Goal: Information Seeking & Learning: Check status

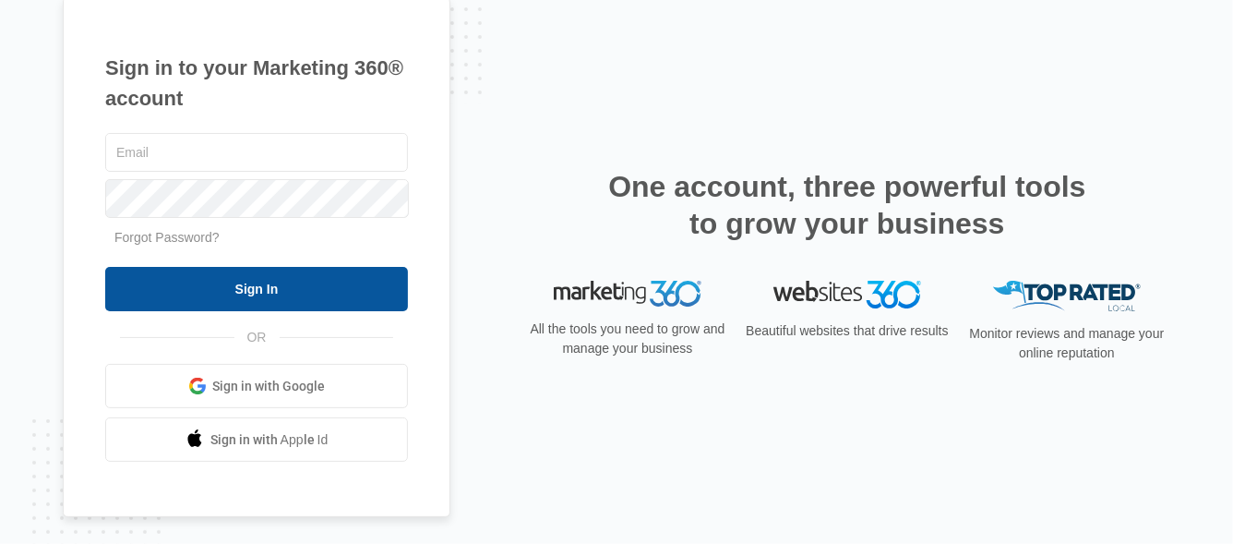
type input "[PERSON_NAME][EMAIL_ADDRESS][DOMAIN_NAME]"
click at [207, 285] on input "Sign In" at bounding box center [256, 289] width 303 height 44
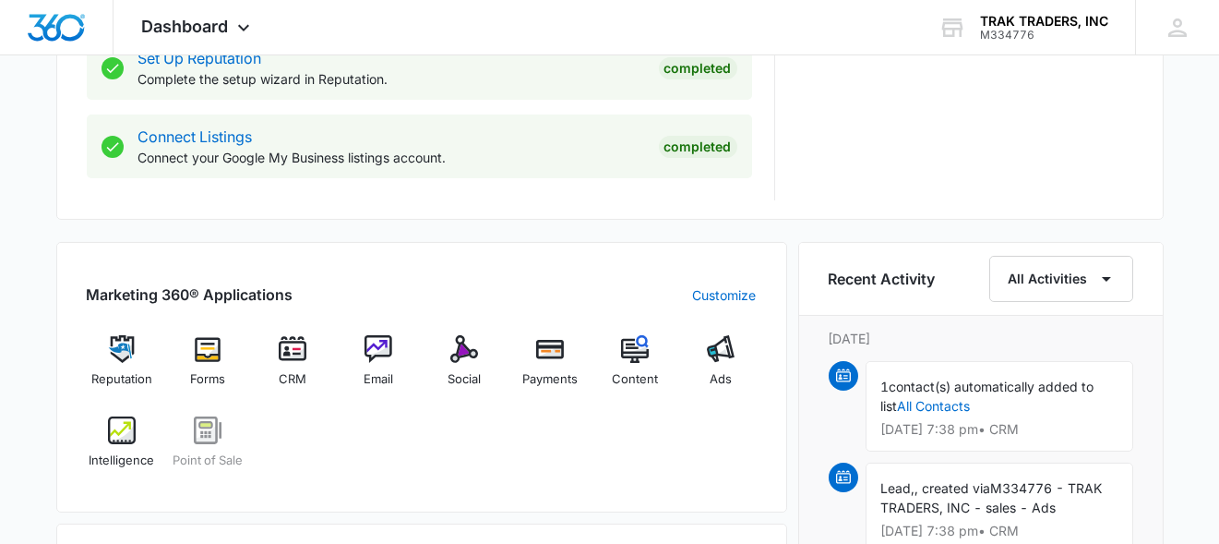
scroll to position [1053, 0]
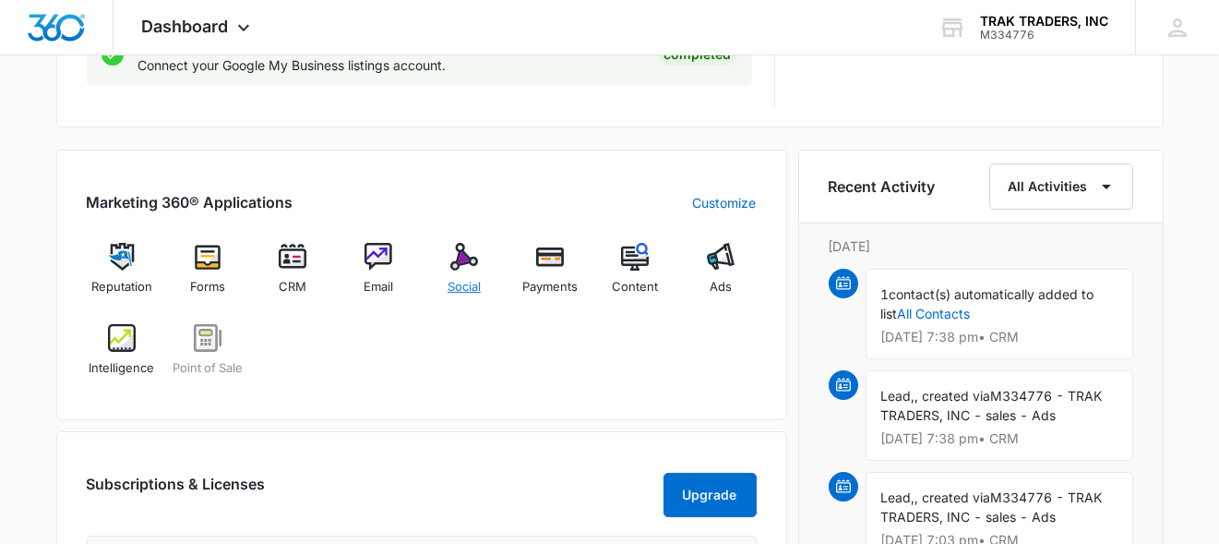
click at [455, 278] on span "Social" at bounding box center [464, 287] width 33 height 18
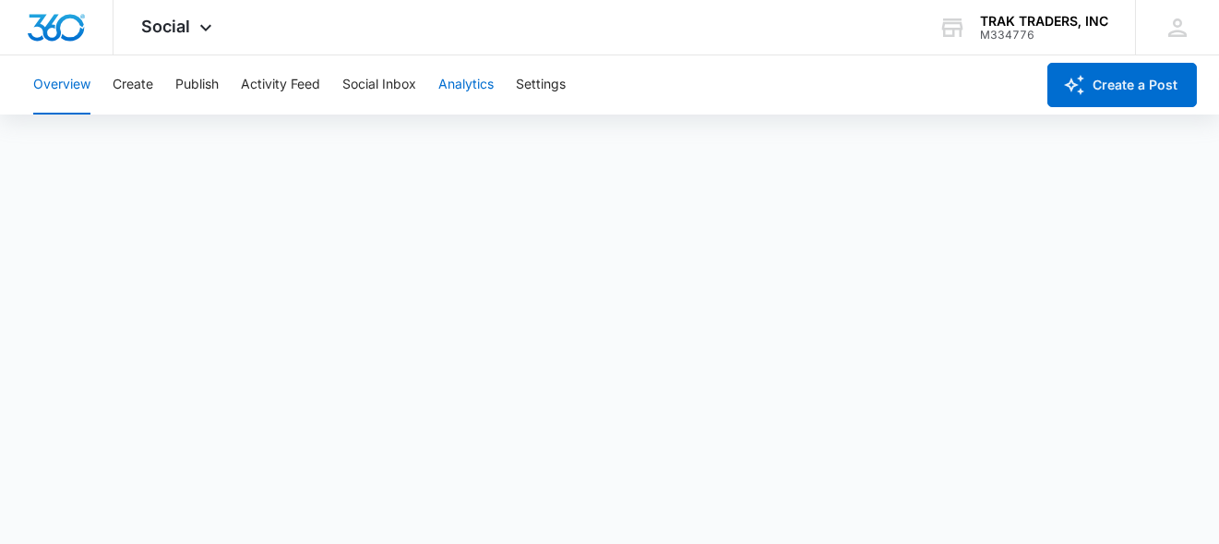
click at [453, 82] on button "Analytics" at bounding box center [465, 84] width 55 height 59
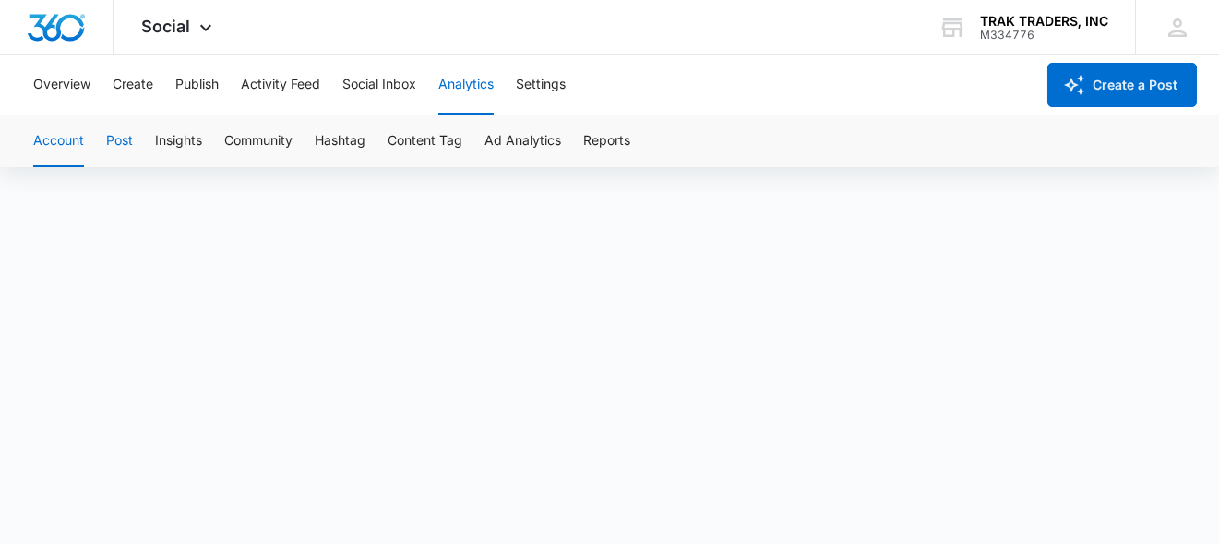
click at [121, 143] on button "Post" at bounding box center [119, 141] width 27 height 52
click at [187, 136] on button "Insights" at bounding box center [178, 141] width 47 height 52
click at [275, 148] on button "Community" at bounding box center [258, 141] width 68 height 52
click at [340, 141] on button "Hashtag" at bounding box center [340, 141] width 51 height 52
click at [448, 139] on button "Content Tag" at bounding box center [425, 141] width 75 height 52
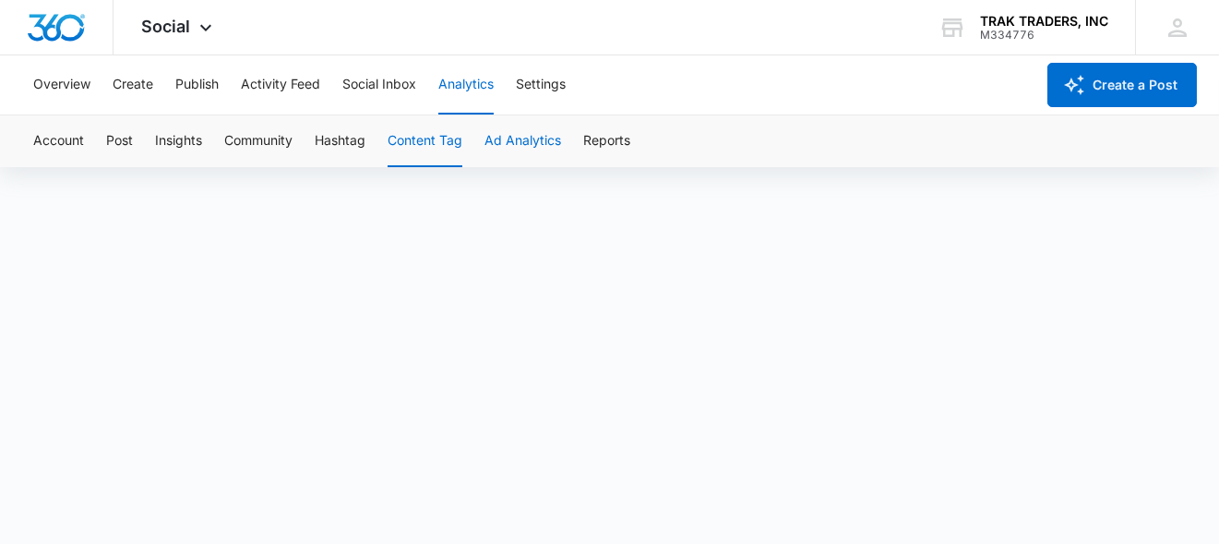
click at [527, 140] on button "Ad Analytics" at bounding box center [522, 141] width 77 height 52
click at [608, 138] on button "Reports" at bounding box center [606, 141] width 47 height 52
click at [290, 82] on button "Activity Feed" at bounding box center [280, 84] width 79 height 59
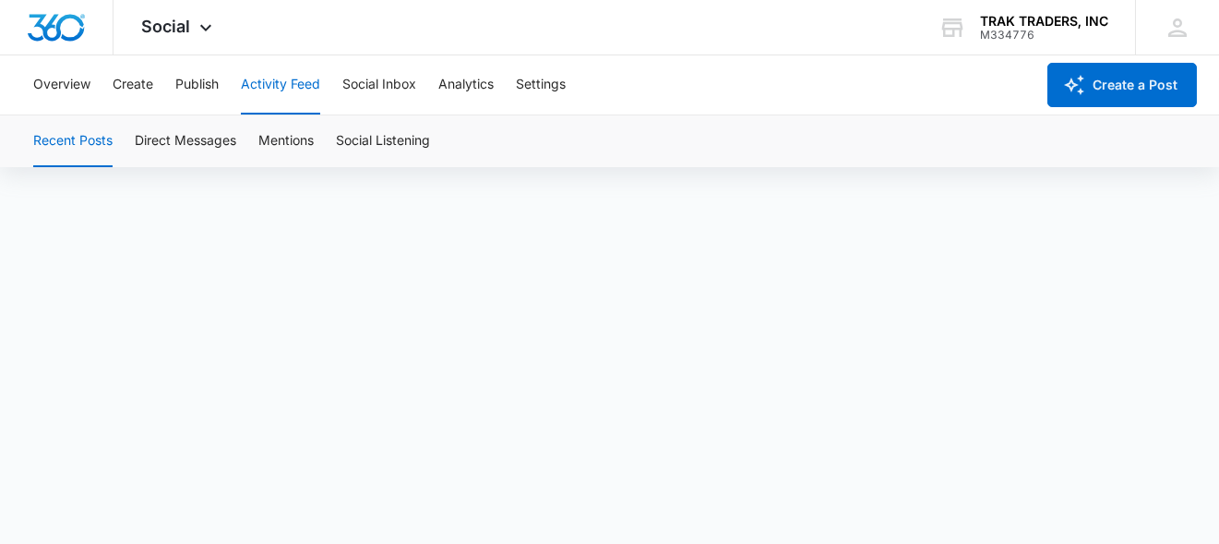
scroll to position [13, 0]
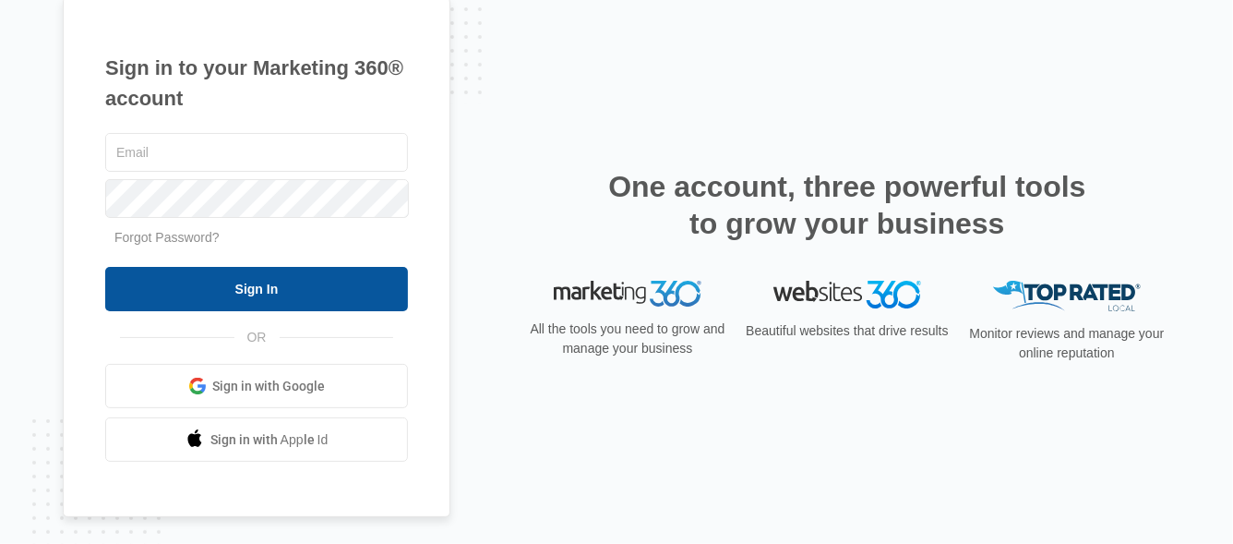
type input "justin@traktraders.com"
click at [339, 285] on input "Sign In" at bounding box center [256, 289] width 303 height 44
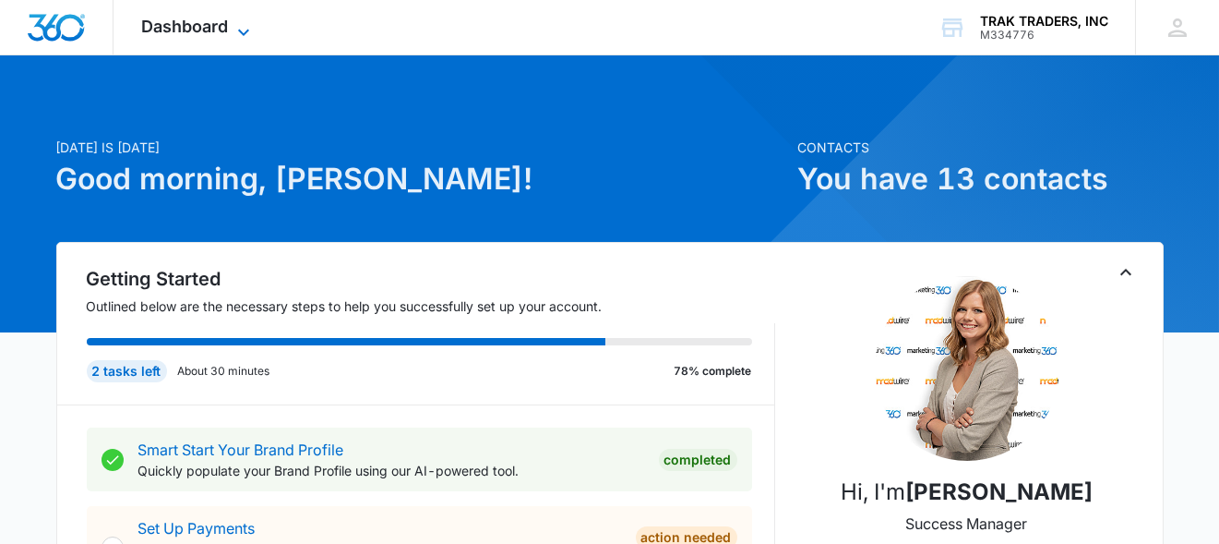
click at [242, 30] on icon at bounding box center [244, 32] width 22 height 22
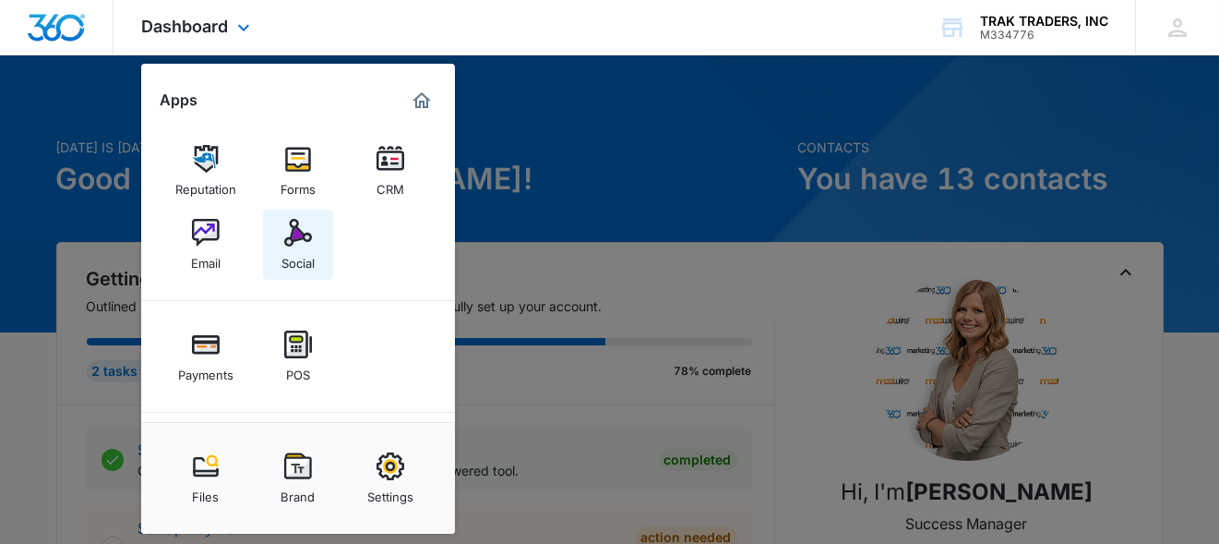
click at [301, 240] on img at bounding box center [298, 233] width 28 height 28
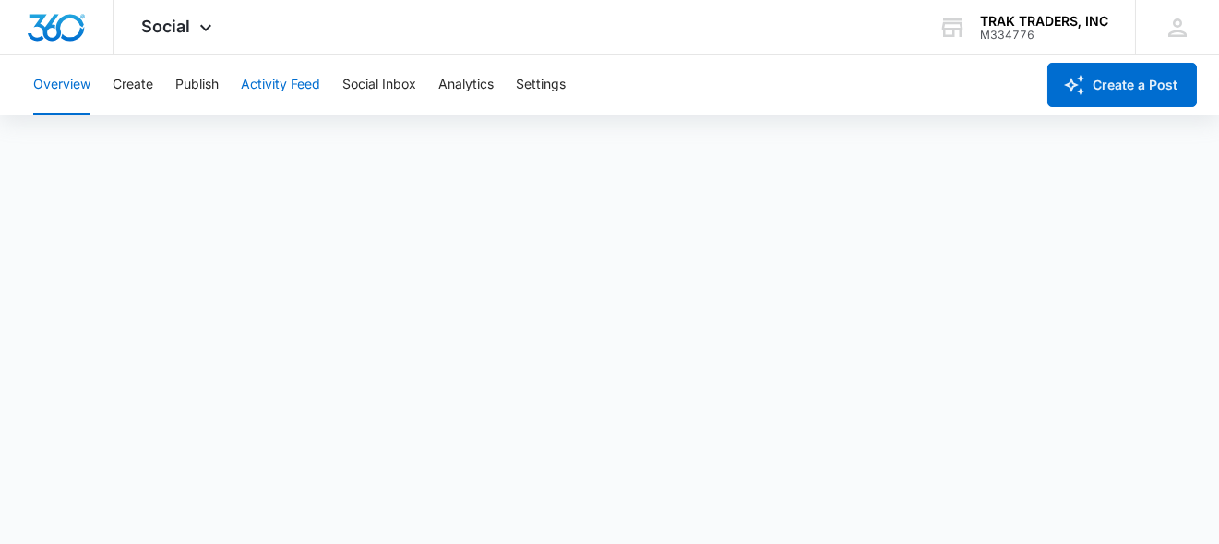
click at [281, 90] on button "Activity Feed" at bounding box center [280, 84] width 79 height 59
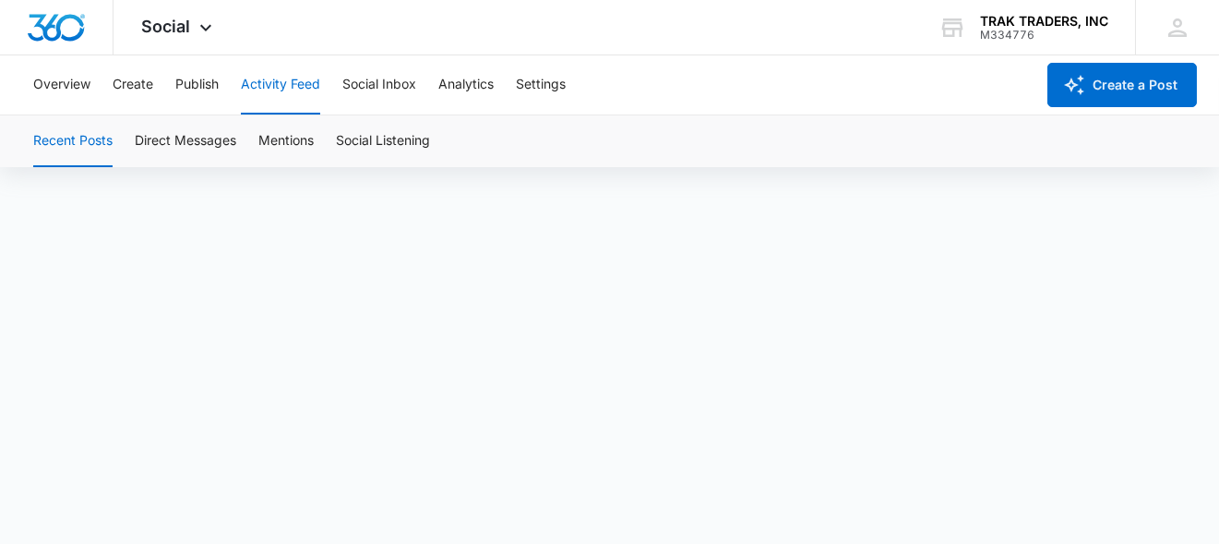
scroll to position [13, 0]
click at [529, 79] on button "Settings" at bounding box center [541, 84] width 50 height 59
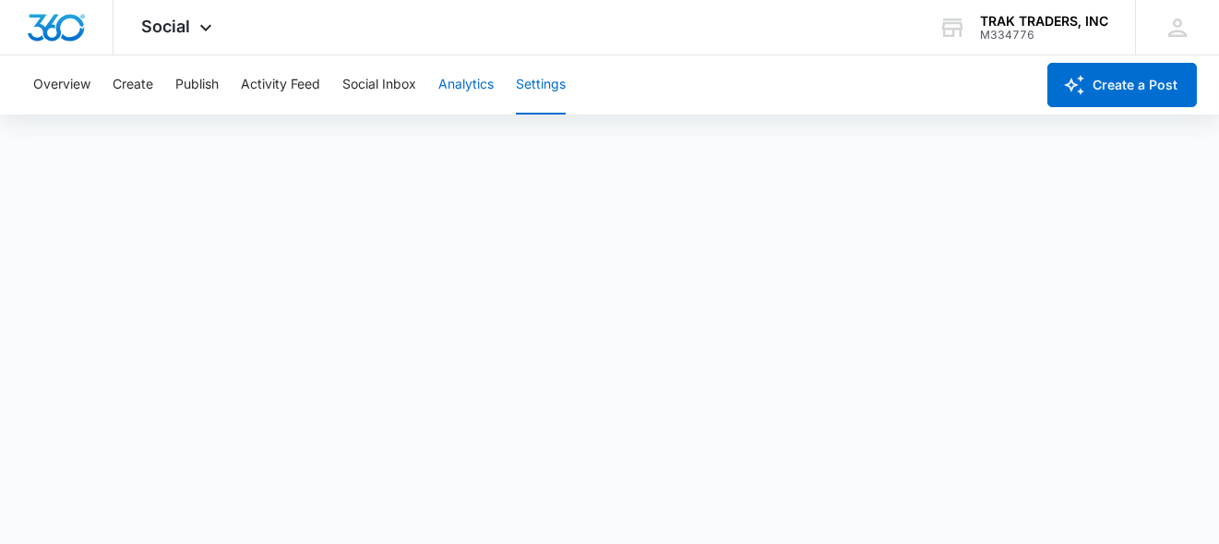
scroll to position [5, 0]
click at [459, 81] on button "Analytics" at bounding box center [465, 84] width 55 height 59
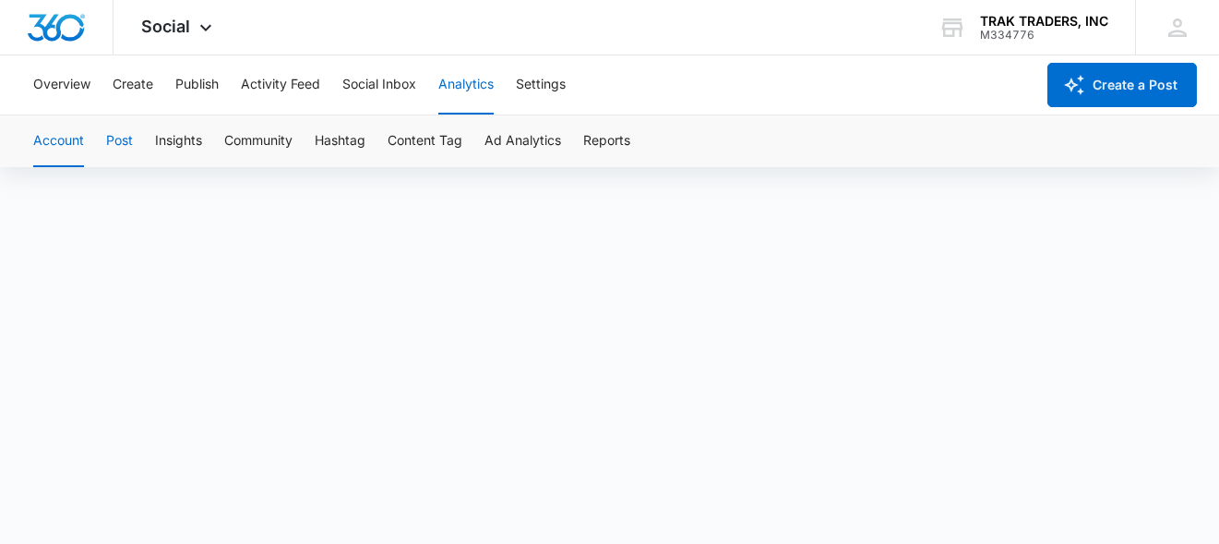
click at [124, 140] on button "Post" at bounding box center [119, 141] width 27 height 52
click at [281, 86] on button "Activity Feed" at bounding box center [280, 84] width 79 height 59
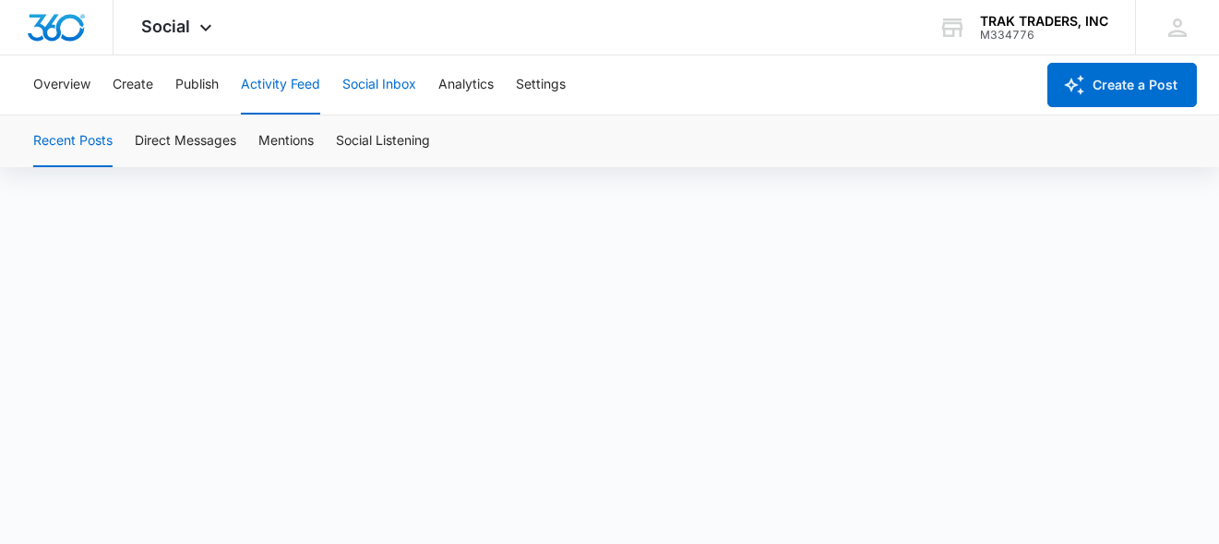
click at [384, 89] on button "Social Inbox" at bounding box center [379, 84] width 74 height 59
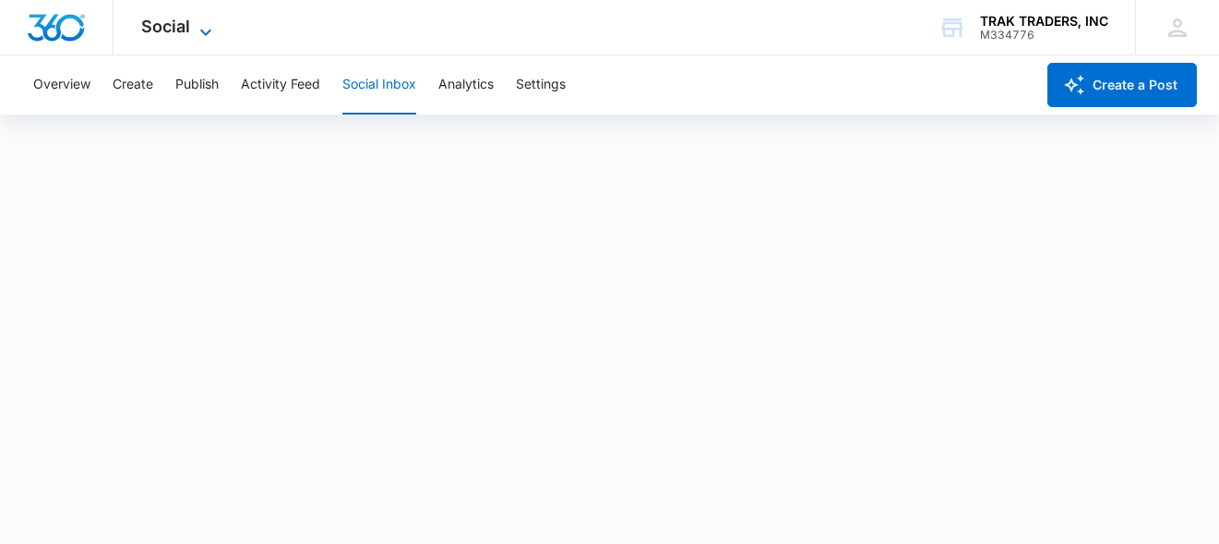
click at [204, 31] on icon at bounding box center [206, 32] width 22 height 22
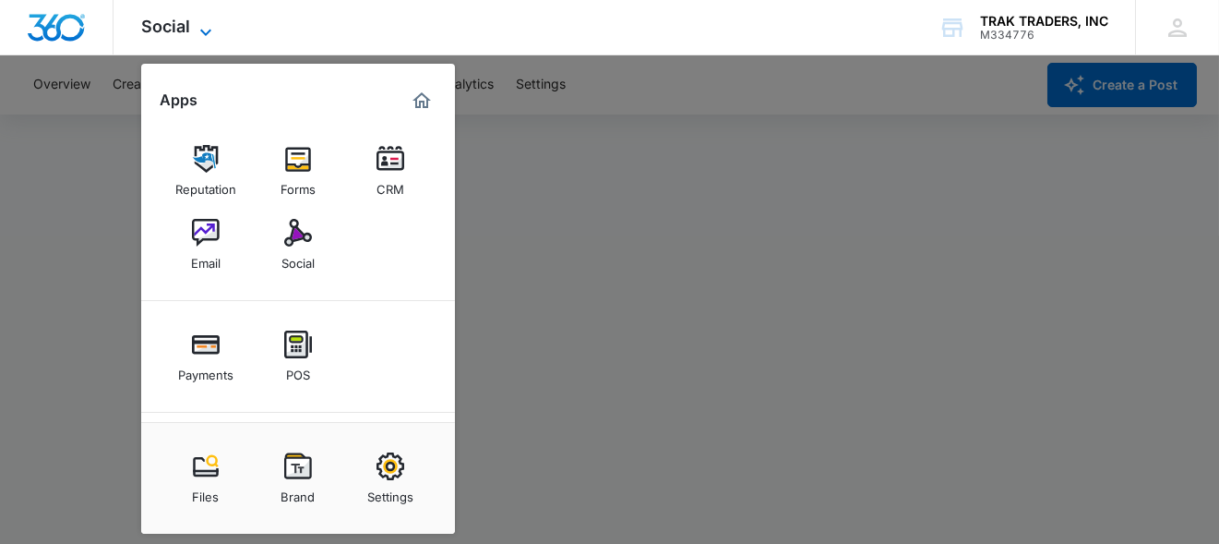
click at [204, 31] on icon at bounding box center [206, 32] width 22 height 22
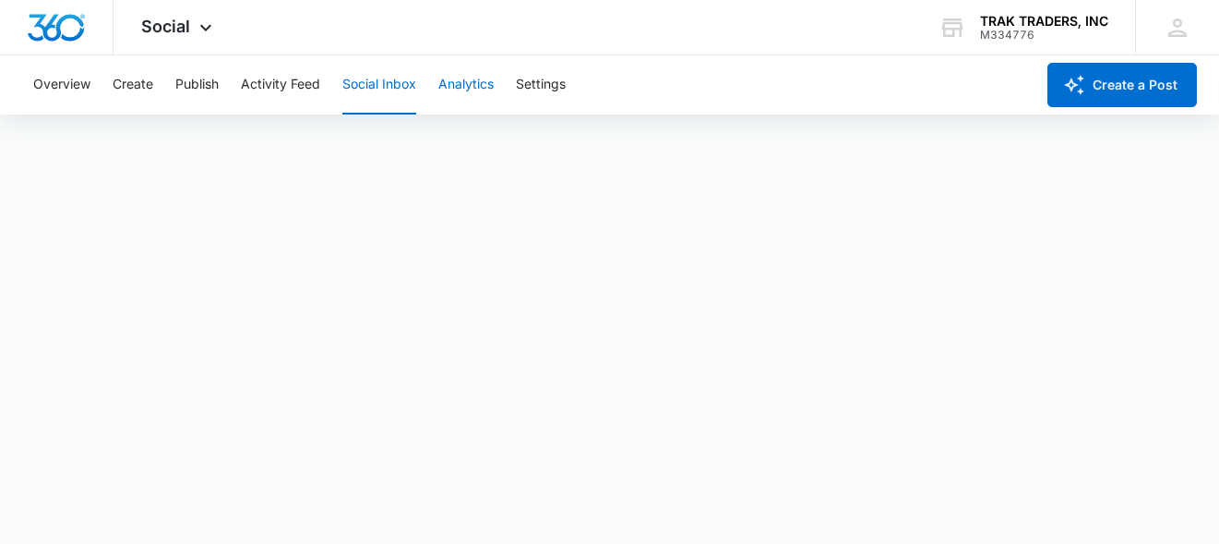
click at [475, 86] on button "Analytics" at bounding box center [465, 84] width 55 height 59
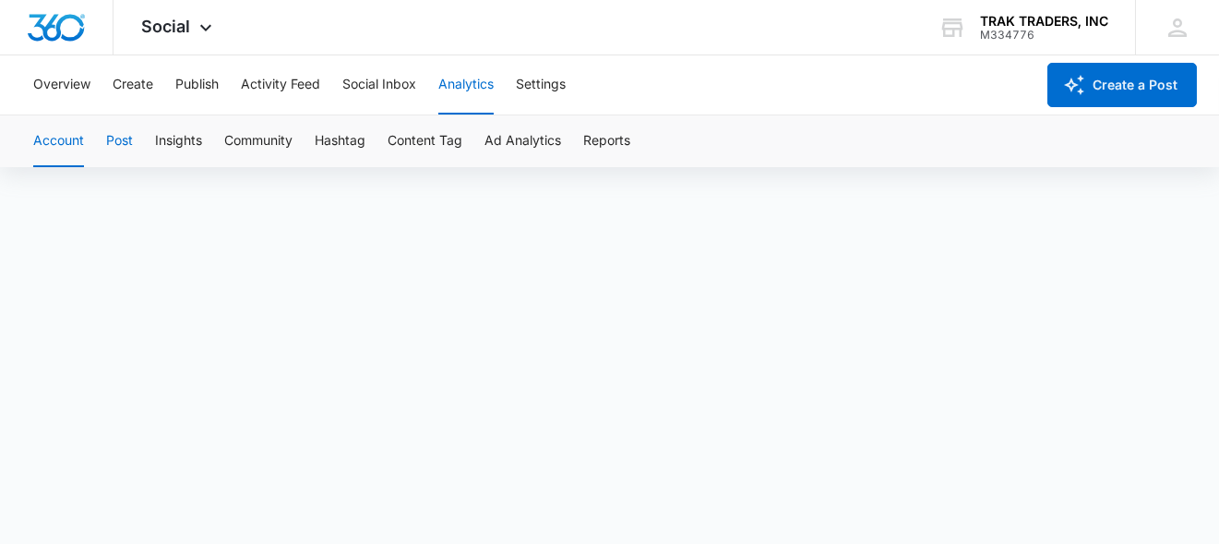
click at [123, 142] on button "Post" at bounding box center [119, 141] width 27 height 52
click at [293, 85] on button "Activity Feed" at bounding box center [280, 84] width 79 height 59
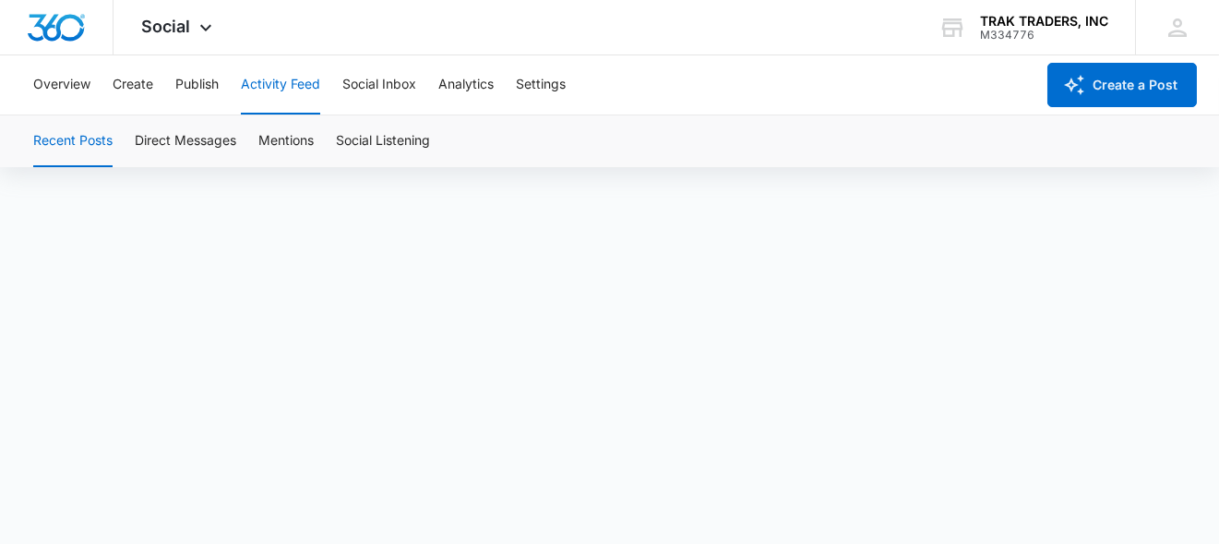
click at [630, 122] on div "Recent Posts Direct Messages Mentions Social Listening" at bounding box center [609, 141] width 1175 height 52
click at [77, 80] on button "Overview" at bounding box center [61, 84] width 57 height 59
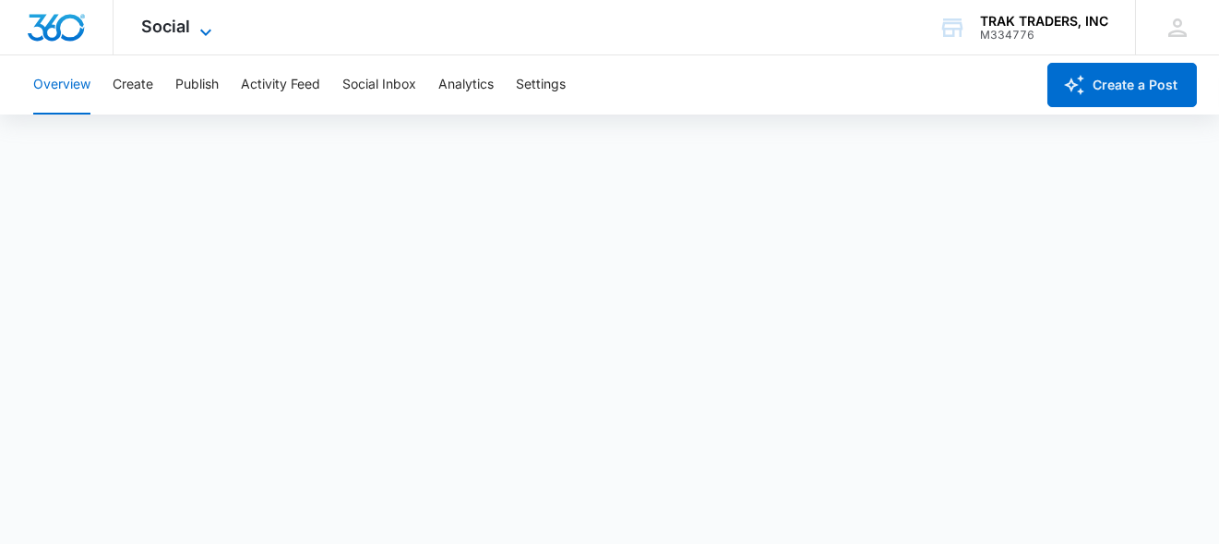
click at [177, 28] on span "Social" at bounding box center [165, 26] width 49 height 19
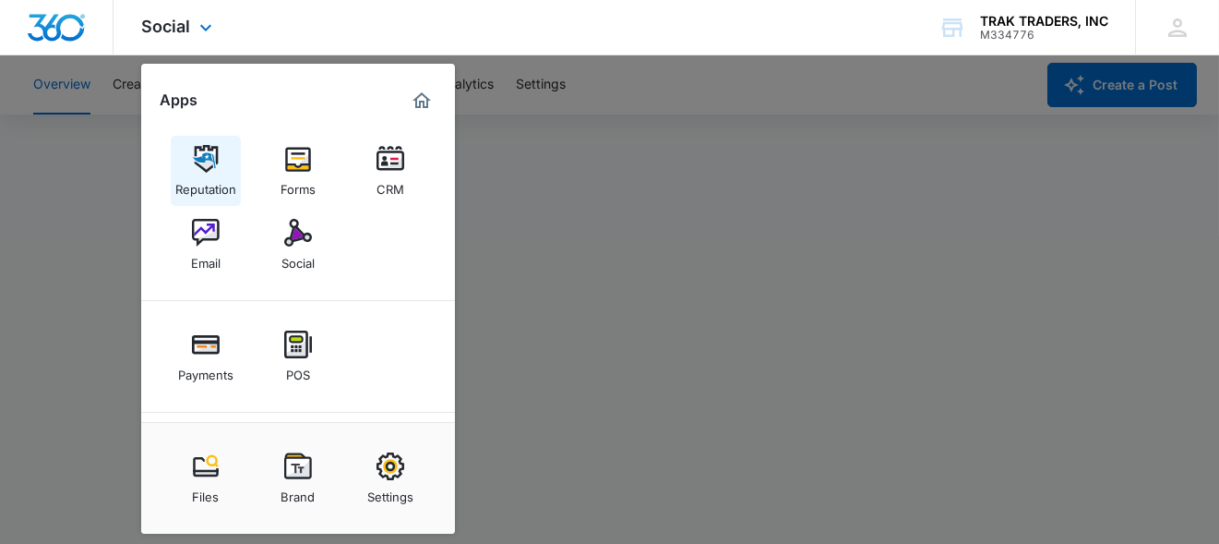
click at [203, 169] on img at bounding box center [206, 159] width 28 height 28
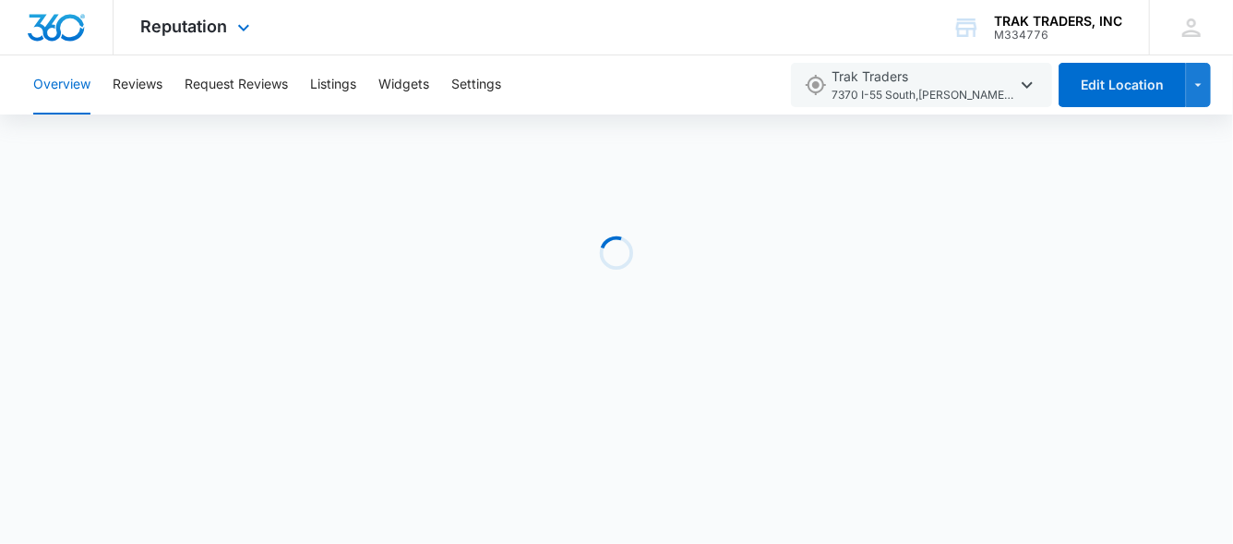
click at [79, 21] on img "Dashboard" at bounding box center [56, 28] width 59 height 28
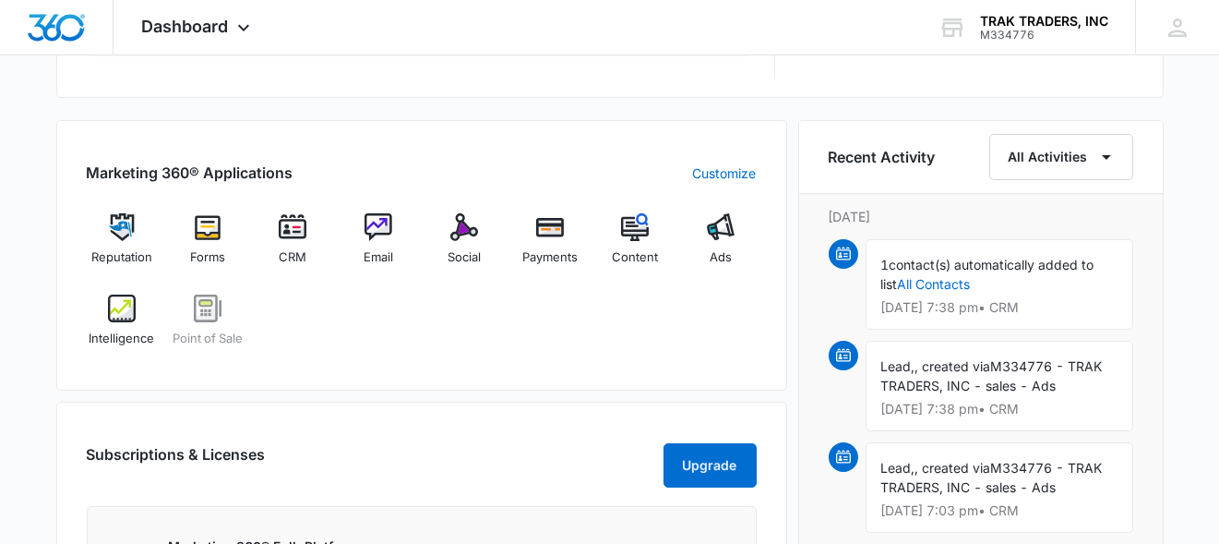
scroll to position [1053, 0]
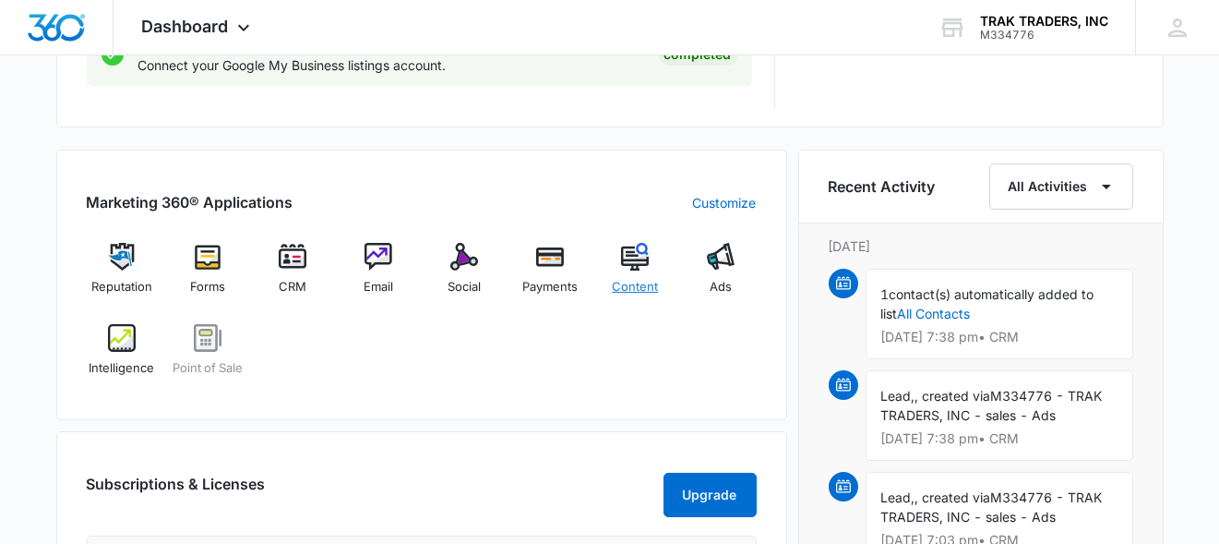
click at [623, 278] on span "Content" at bounding box center [635, 287] width 46 height 18
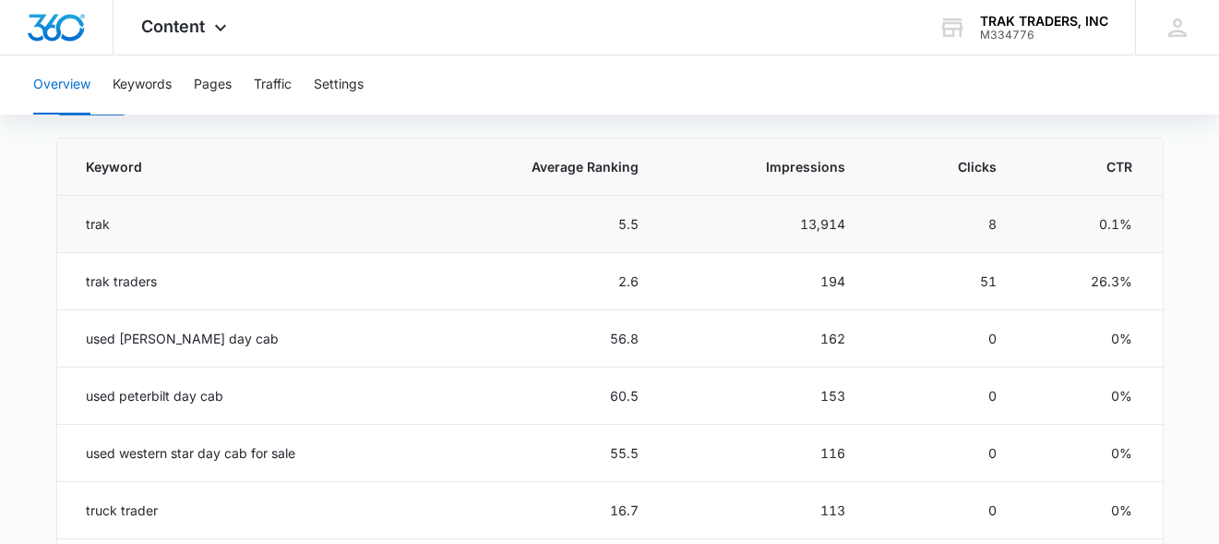
scroll to position [767, 0]
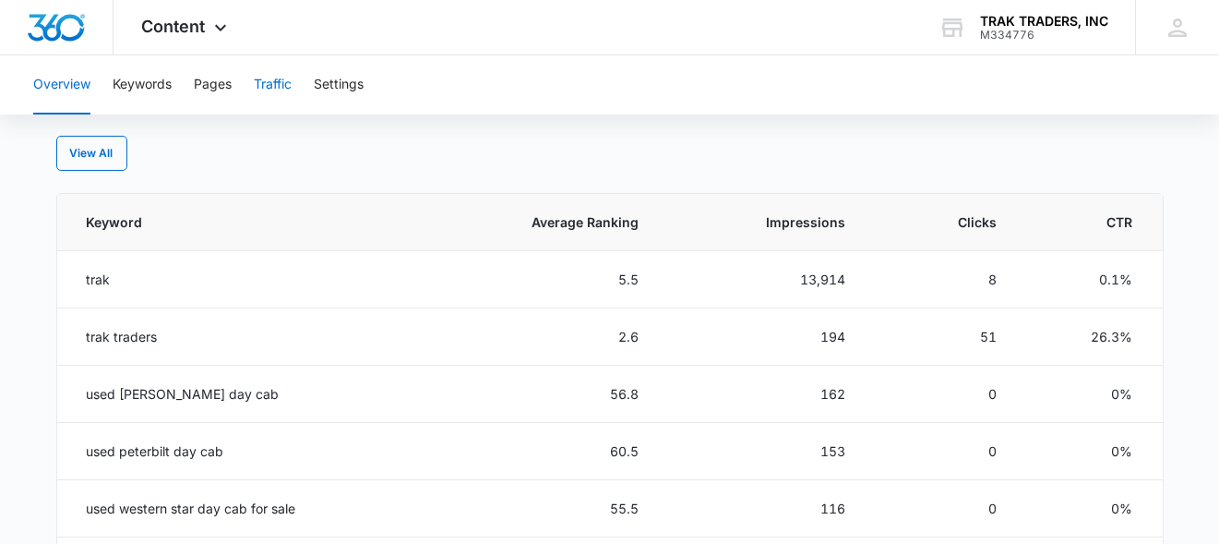
click at [263, 84] on button "Traffic" at bounding box center [273, 84] width 38 height 59
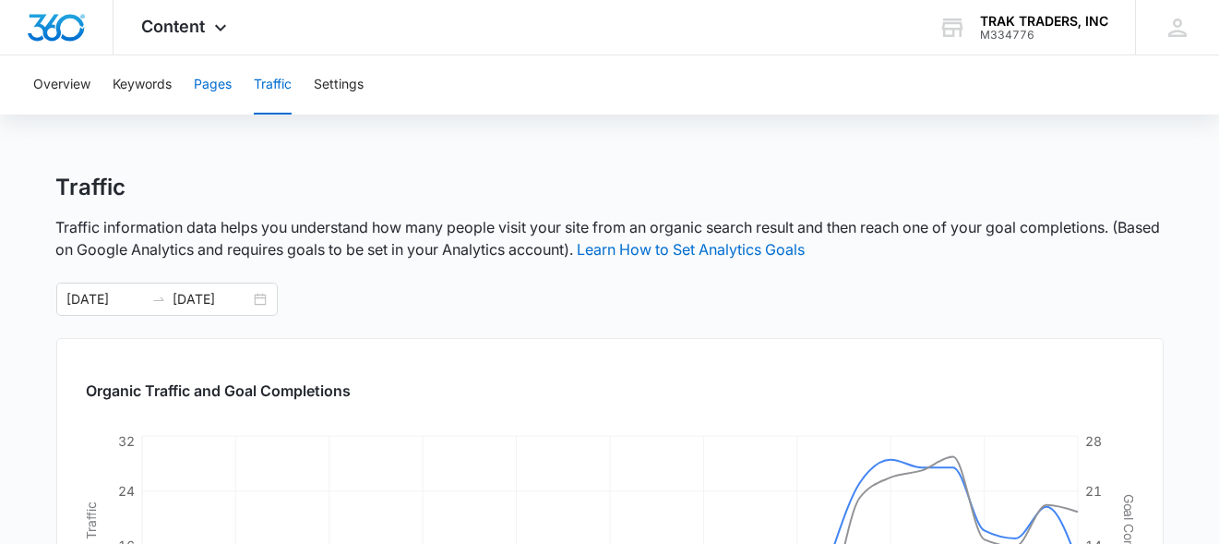
click at [197, 83] on button "Pages" at bounding box center [213, 84] width 38 height 59
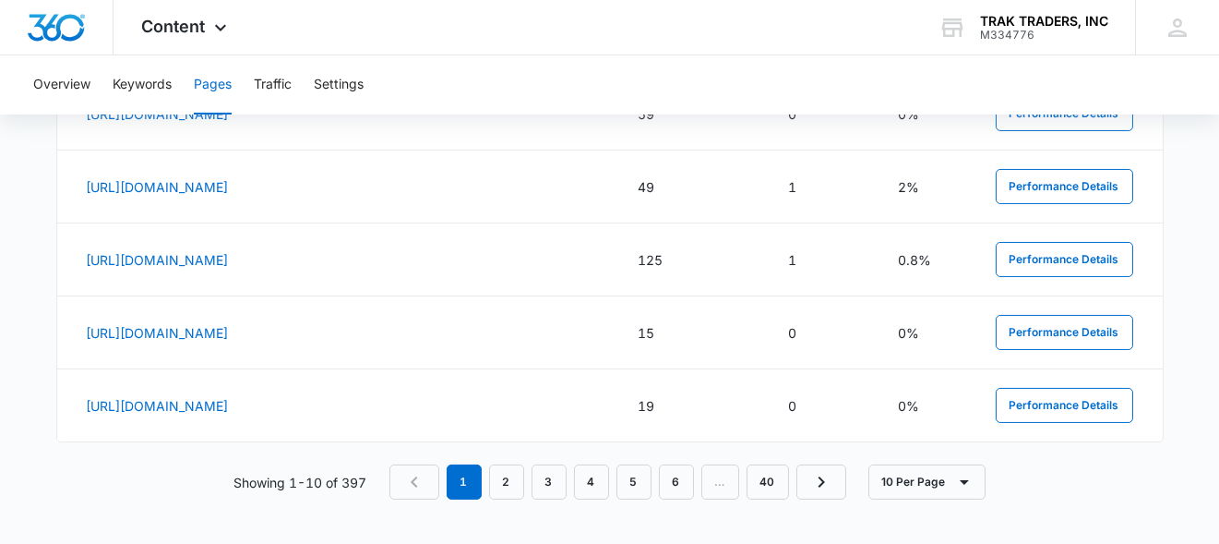
scroll to position [1261, 0]
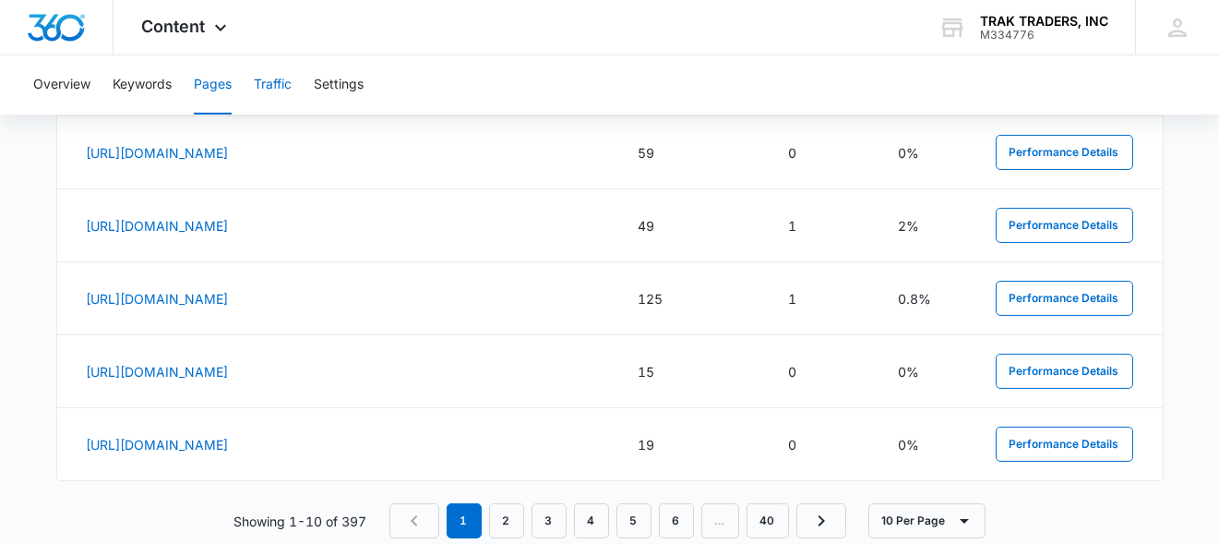
click at [276, 85] on button "Traffic" at bounding box center [273, 84] width 38 height 59
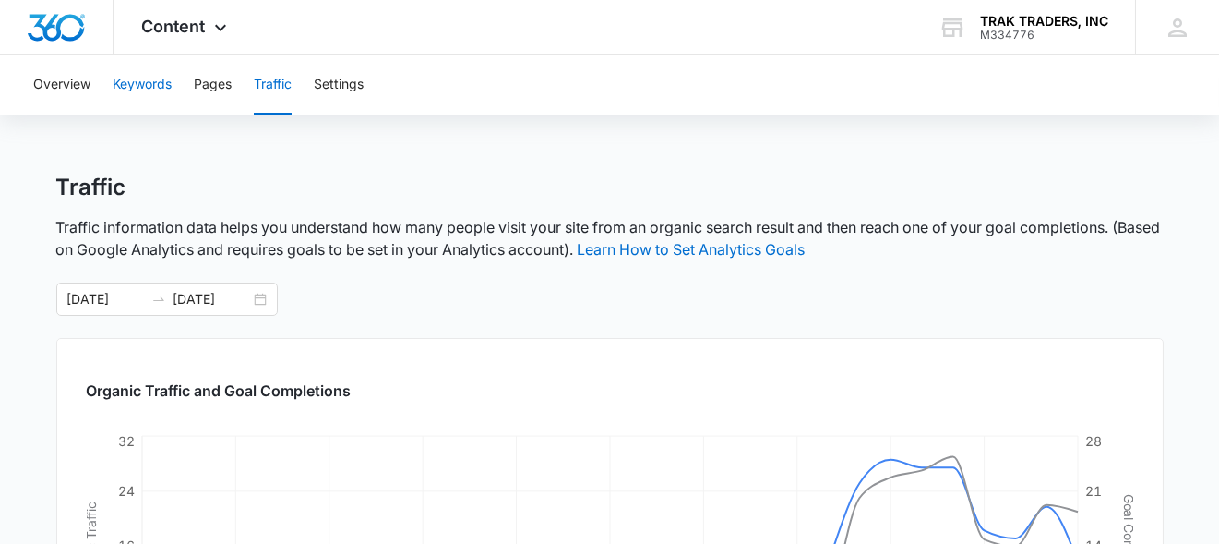
click at [136, 82] on button "Keywords" at bounding box center [142, 84] width 59 height 59
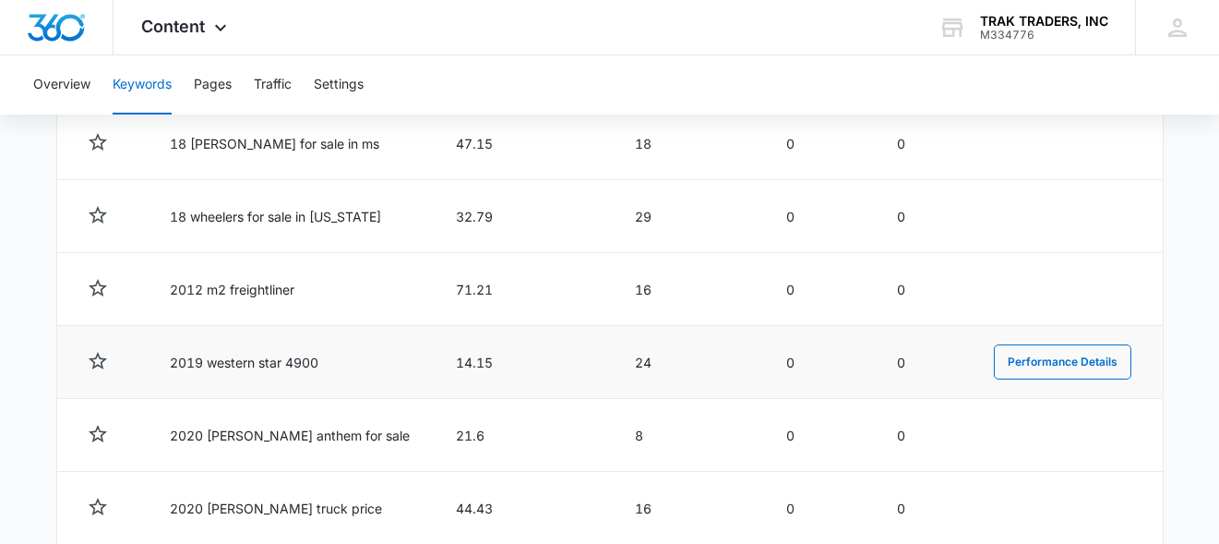
scroll to position [788, 0]
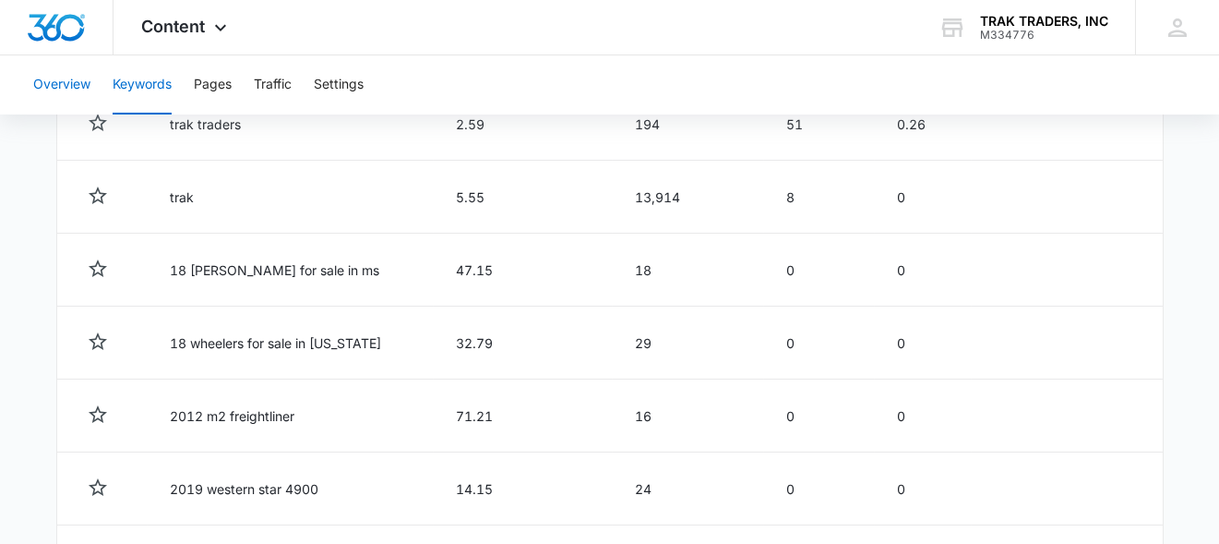
click at [71, 78] on button "Overview" at bounding box center [61, 84] width 57 height 59
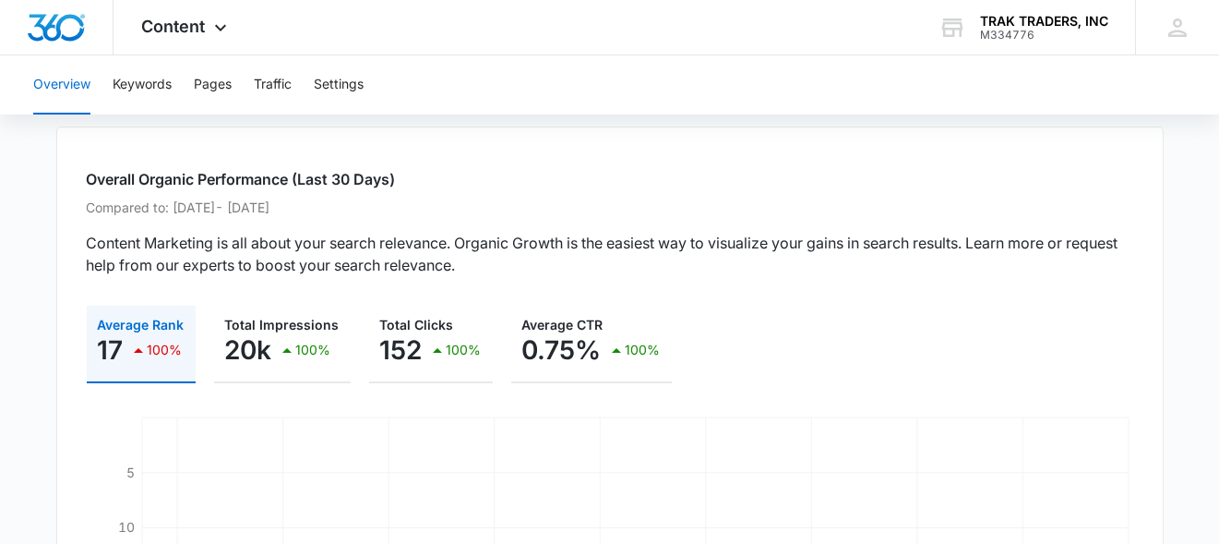
scroll to position [92, 0]
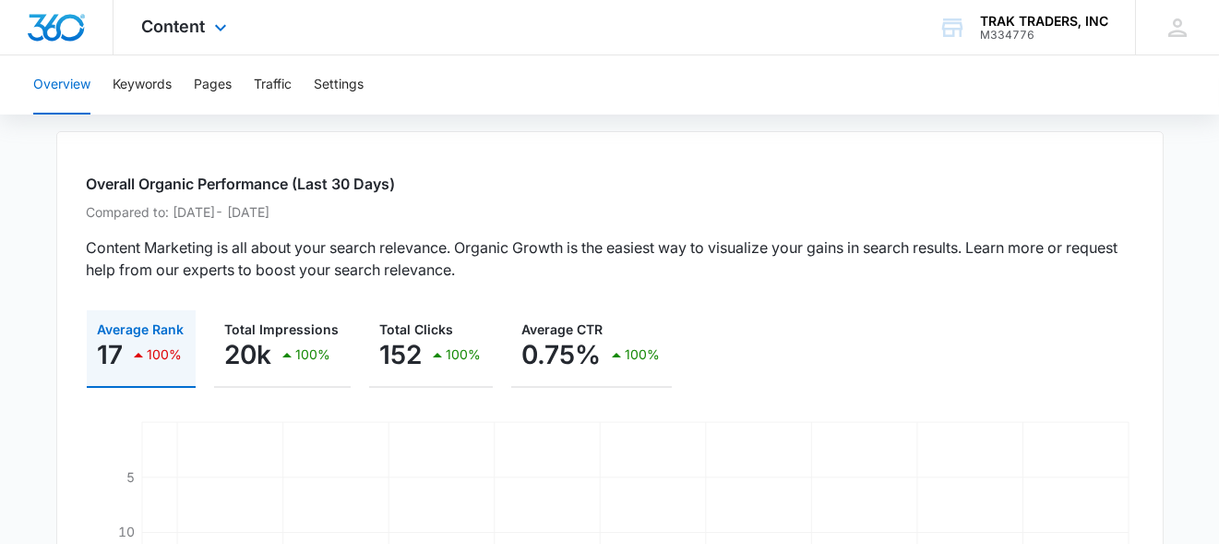
click at [79, 31] on img "Dashboard" at bounding box center [56, 28] width 59 height 28
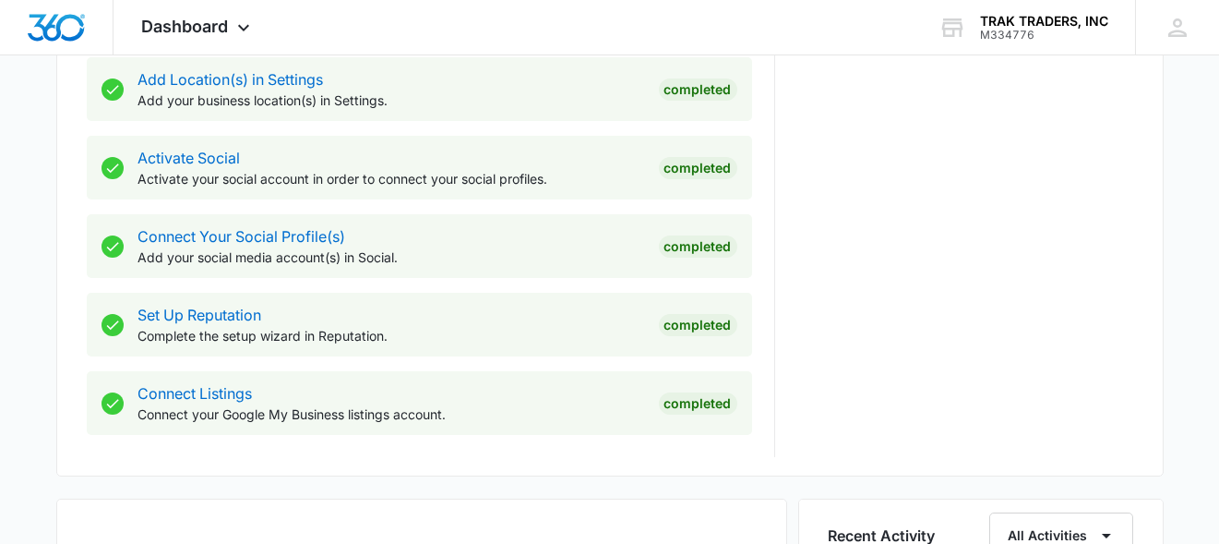
scroll to position [923, 0]
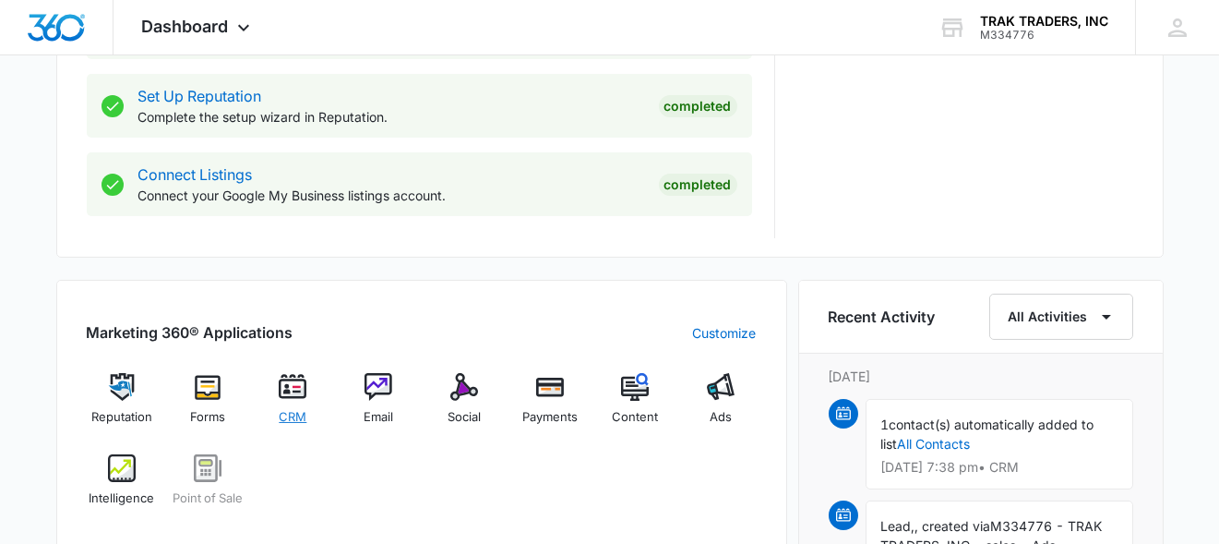
click at [289, 400] on div "CRM" at bounding box center [292, 406] width 71 height 66
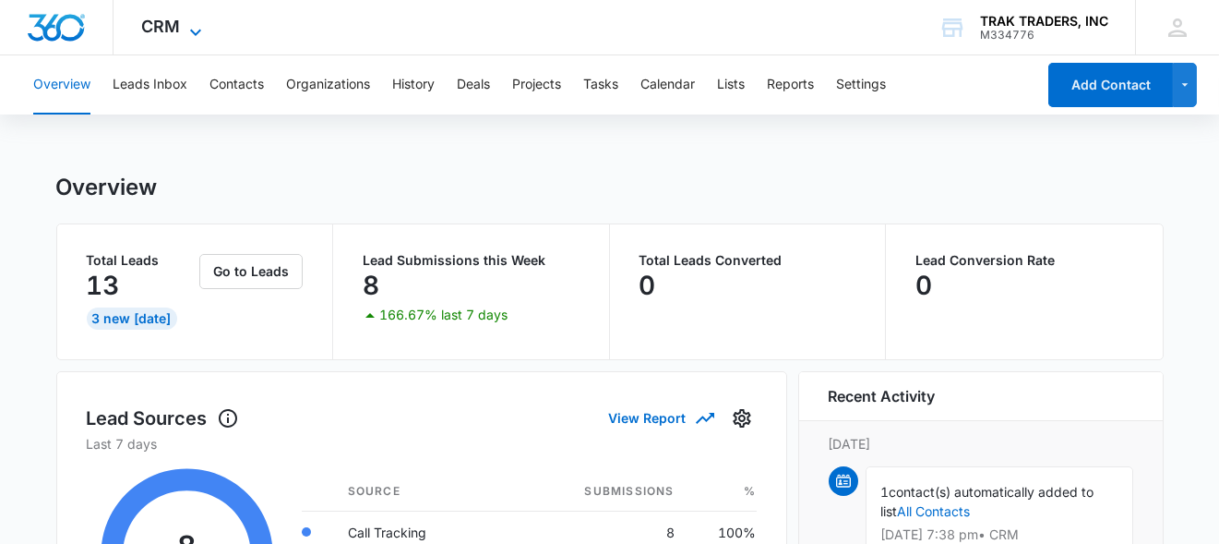
click at [189, 36] on icon at bounding box center [196, 32] width 22 height 22
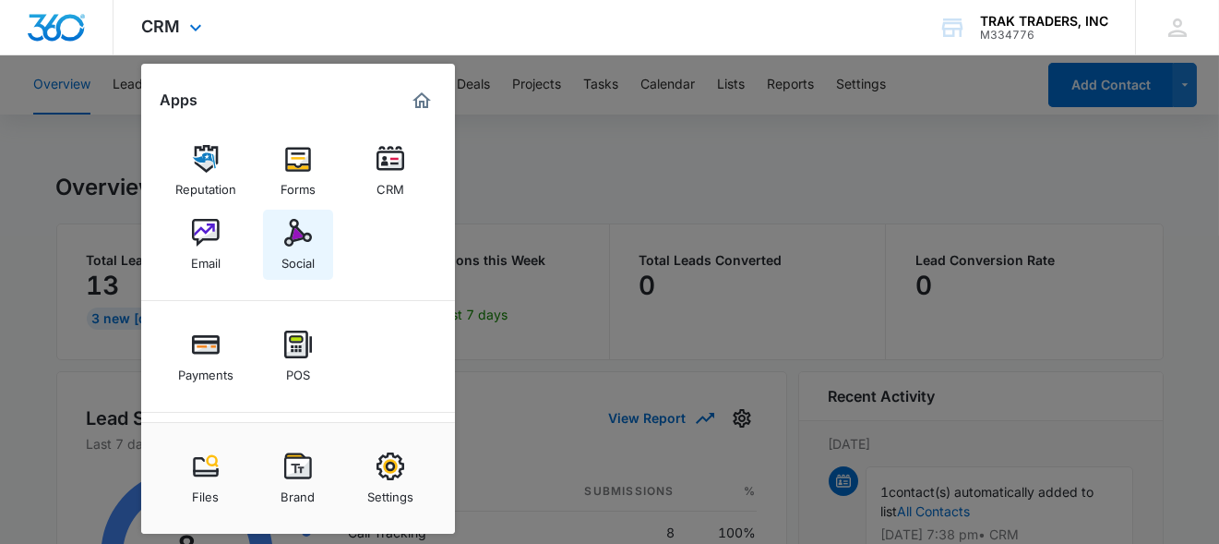
click at [296, 246] on div "Social" at bounding box center [297, 258] width 33 height 24
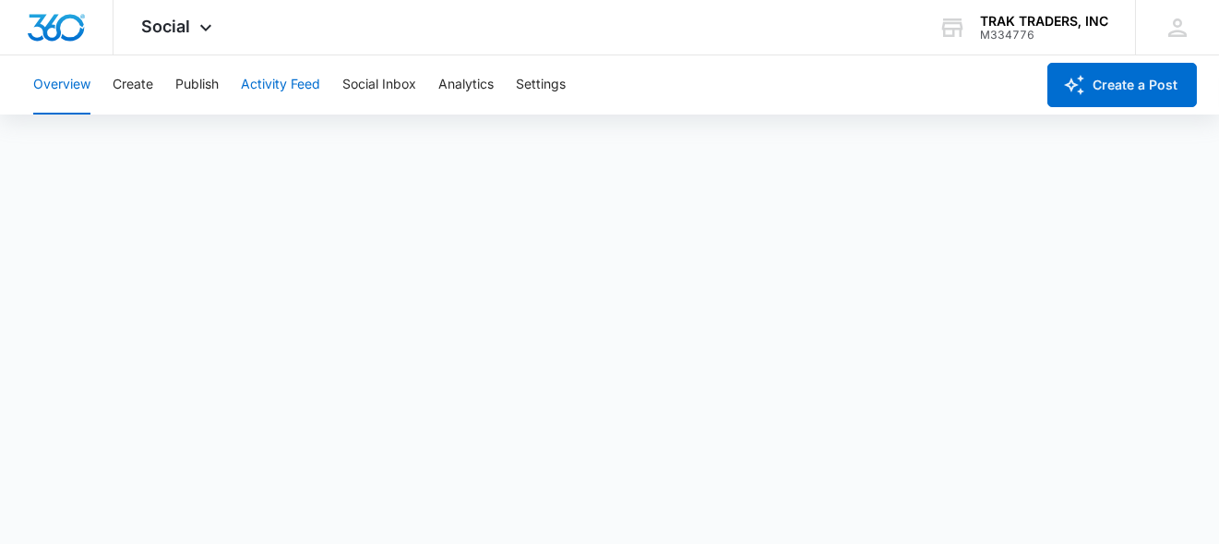
click at [293, 89] on button "Activity Feed" at bounding box center [280, 84] width 79 height 59
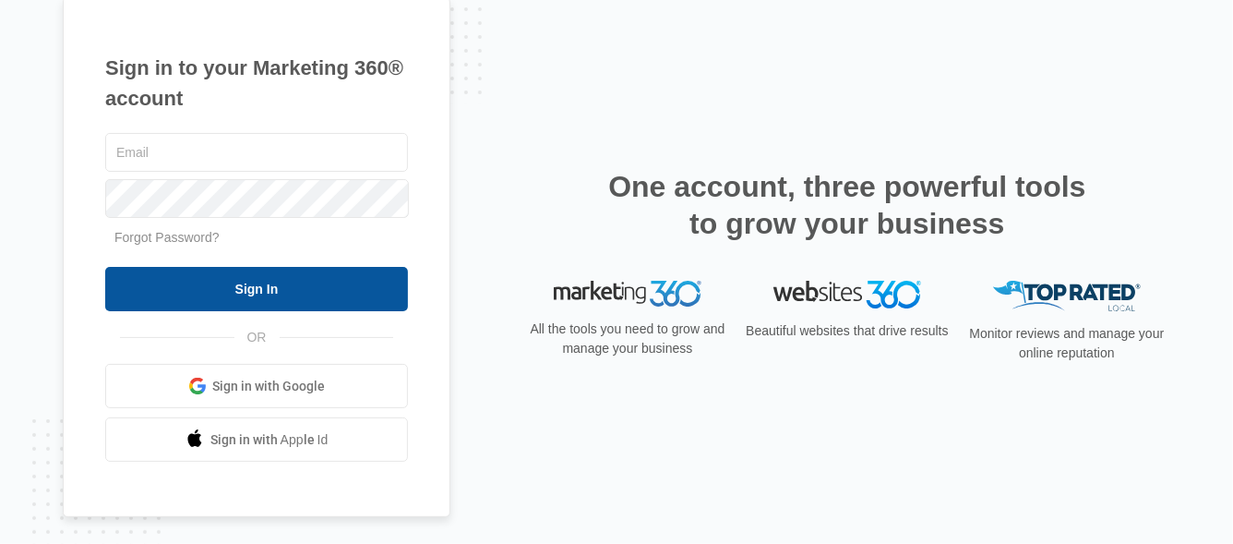
type input "justin@traktraders.com"
click at [166, 278] on input "Sign In" at bounding box center [256, 289] width 303 height 44
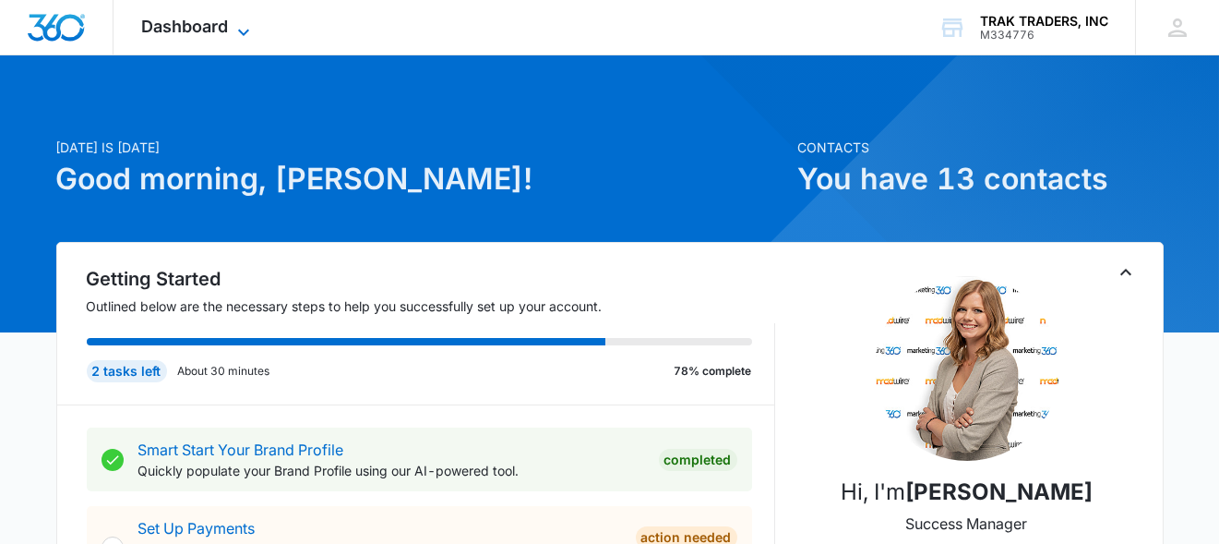
click at [233, 29] on icon at bounding box center [244, 32] width 22 height 22
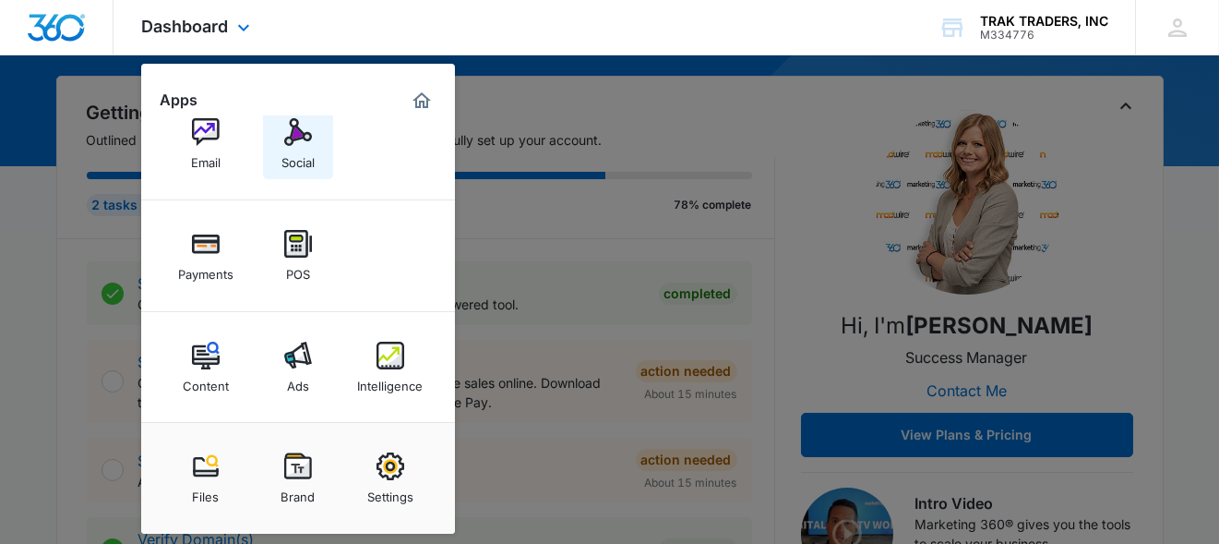
scroll to position [185, 0]
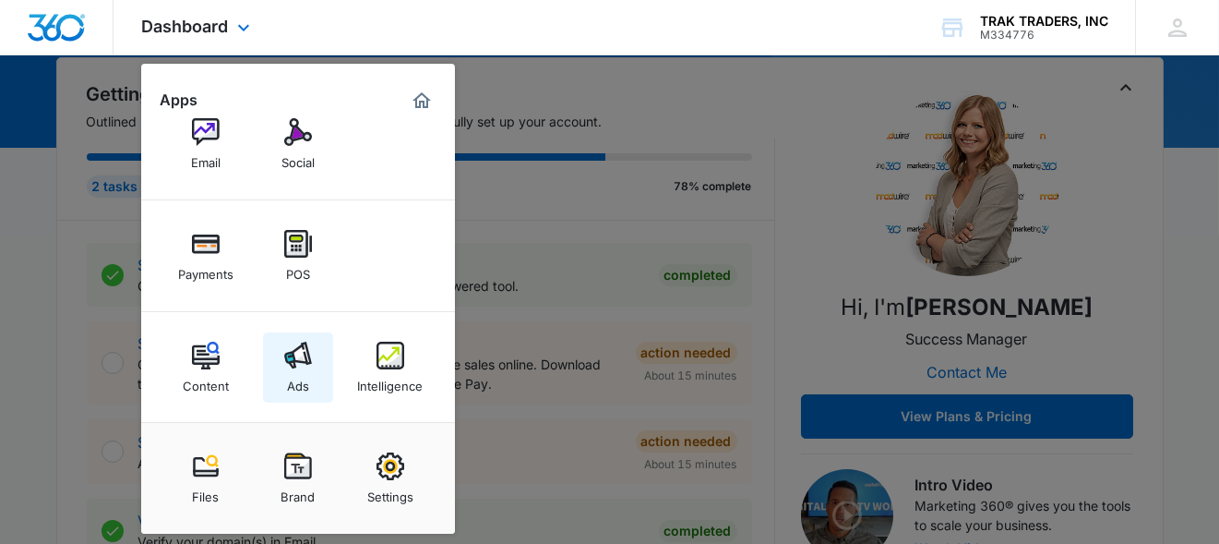
click at [305, 369] on div "Ads" at bounding box center [298, 381] width 22 height 24
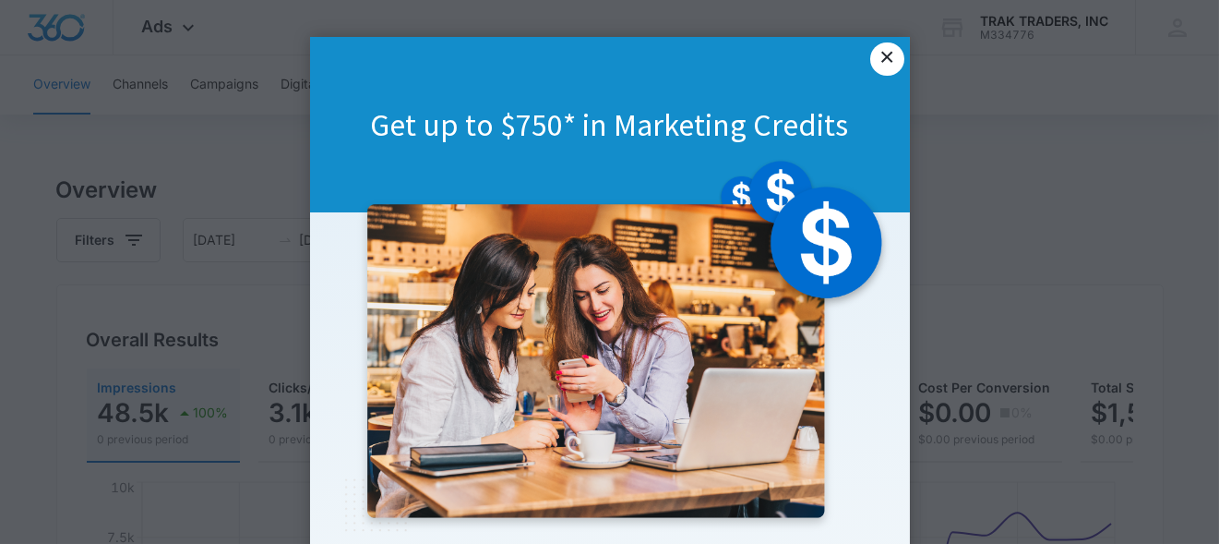
click at [880, 62] on link "×" at bounding box center [886, 58] width 33 height 33
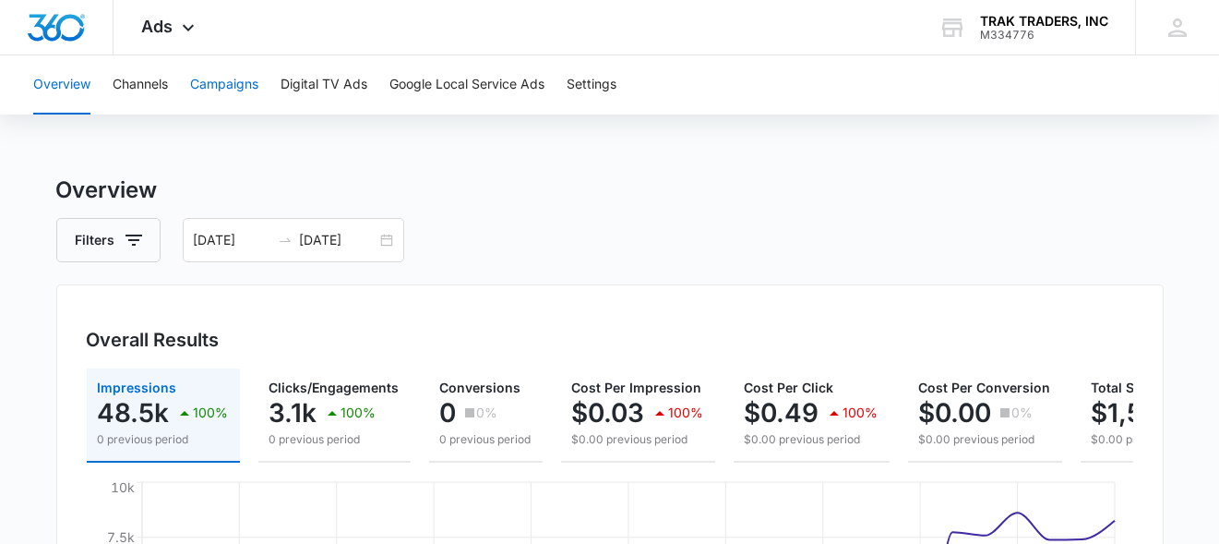
click at [235, 82] on button "Campaigns" at bounding box center [224, 84] width 68 height 59
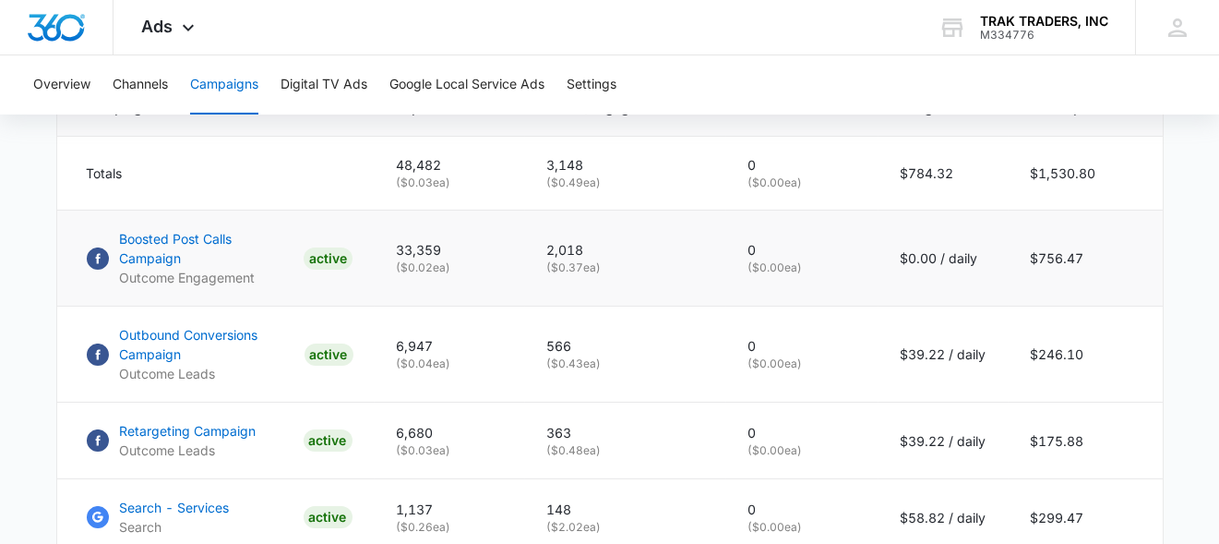
scroll to position [851, 0]
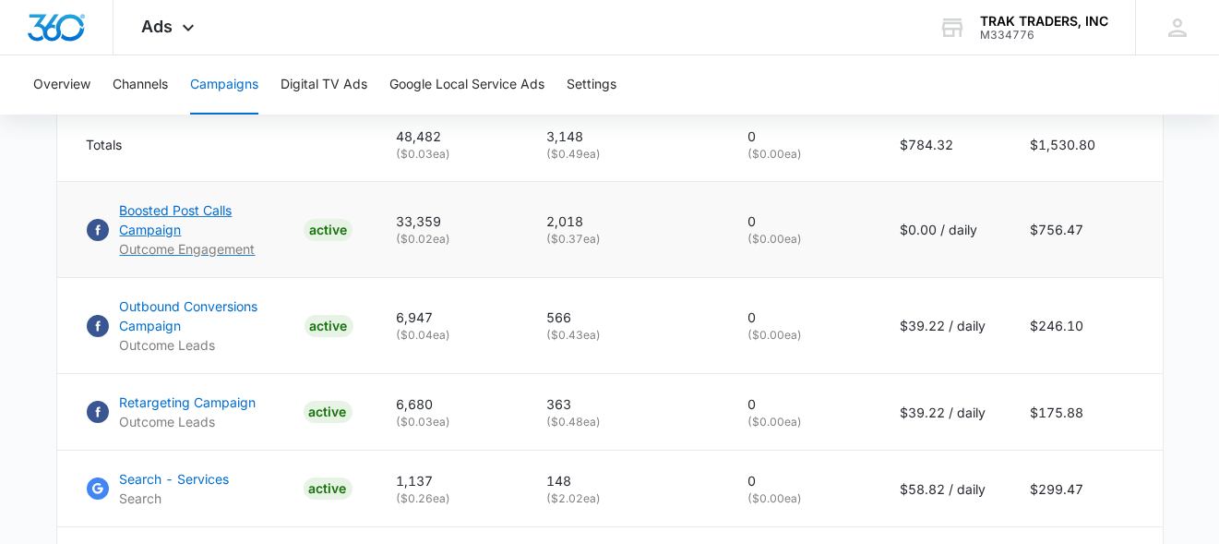
click at [226, 217] on p "Boosted Post Calls Campaign" at bounding box center [208, 219] width 176 height 39
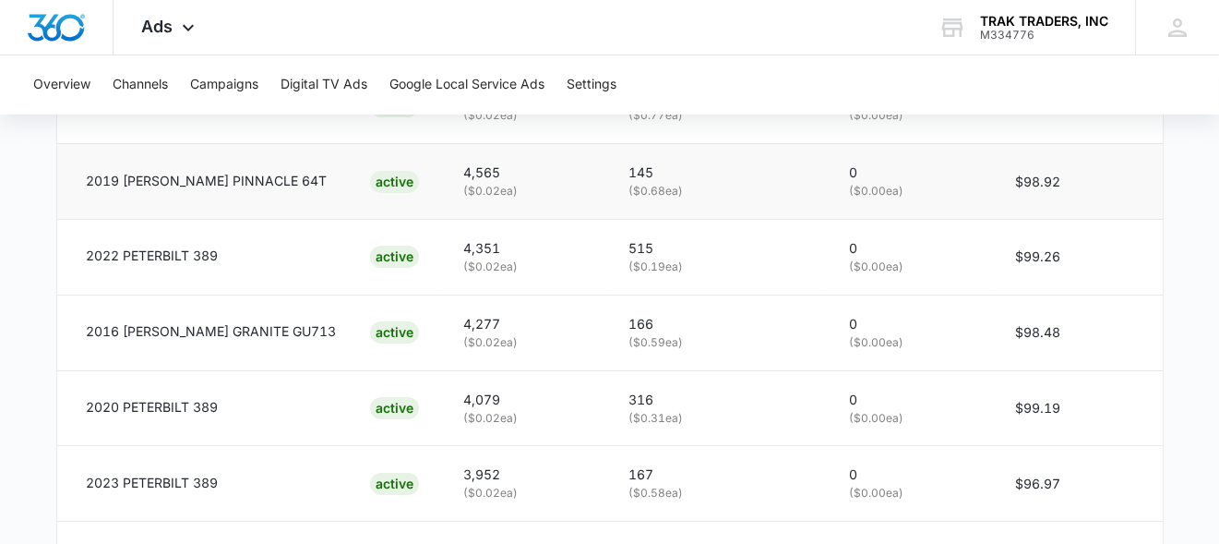
scroll to position [1075, 0]
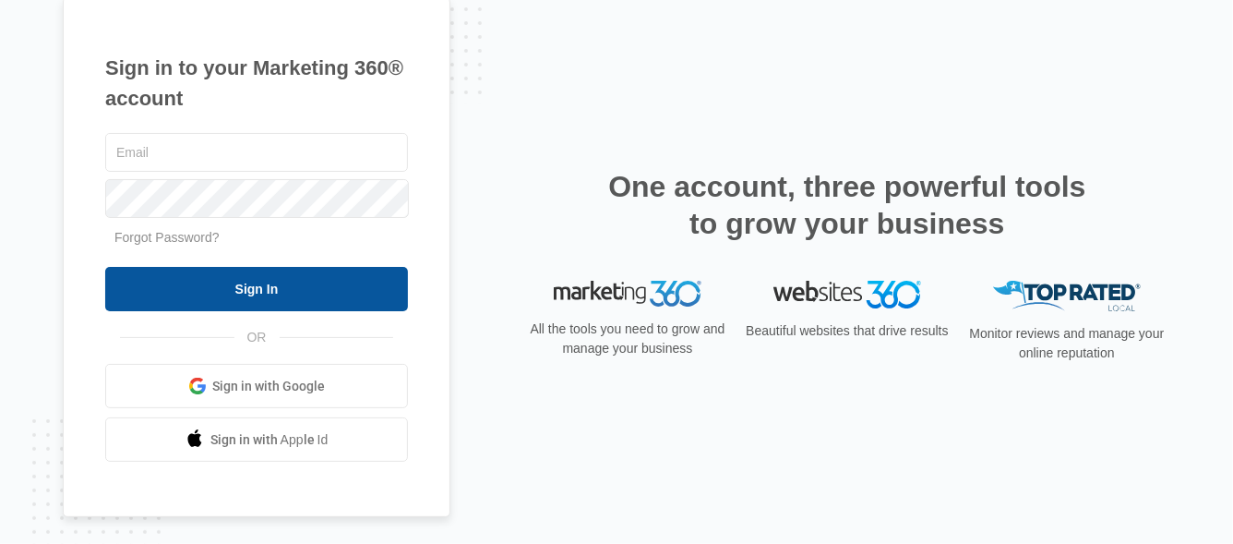
type input "[PERSON_NAME][EMAIL_ADDRESS][DOMAIN_NAME]"
click at [284, 280] on input "Sign In" at bounding box center [256, 289] width 303 height 44
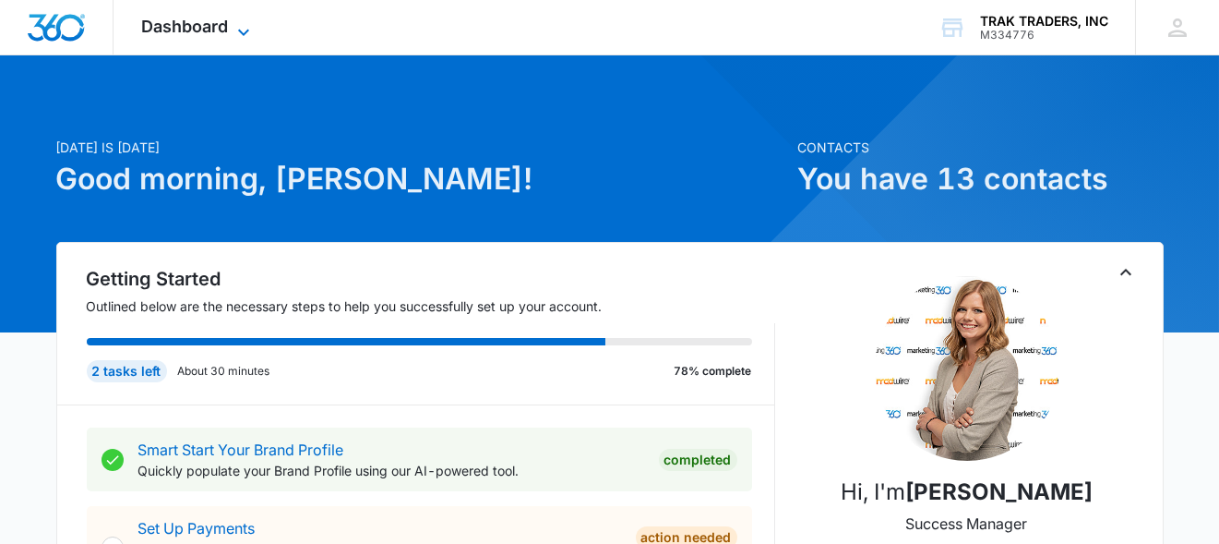
click at [223, 28] on span "Dashboard" at bounding box center [184, 26] width 87 height 19
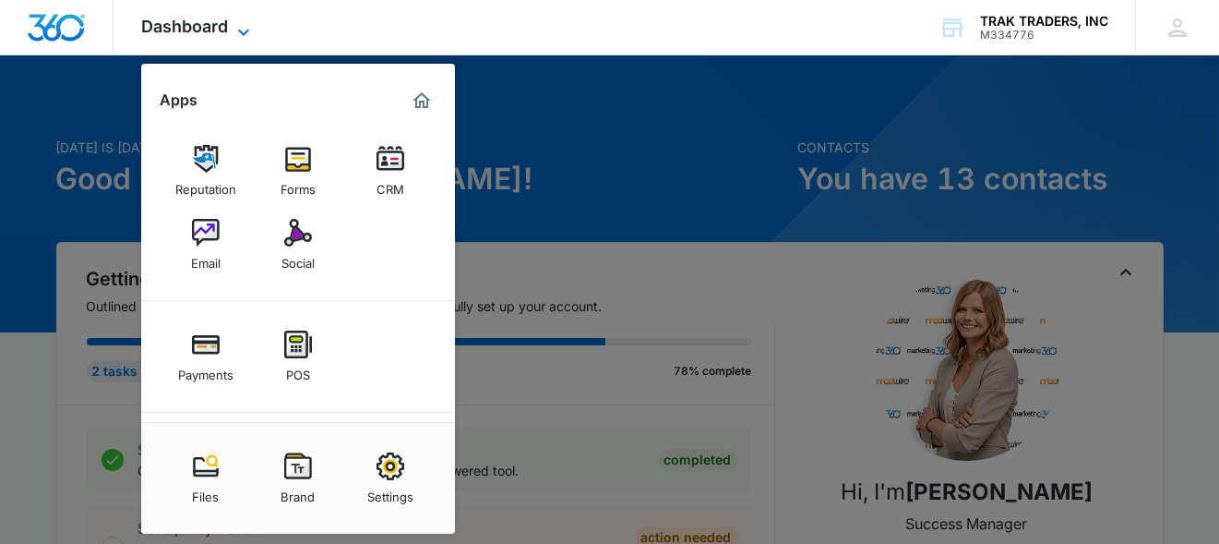
click at [223, 28] on span "Dashboard" at bounding box center [184, 26] width 87 height 19
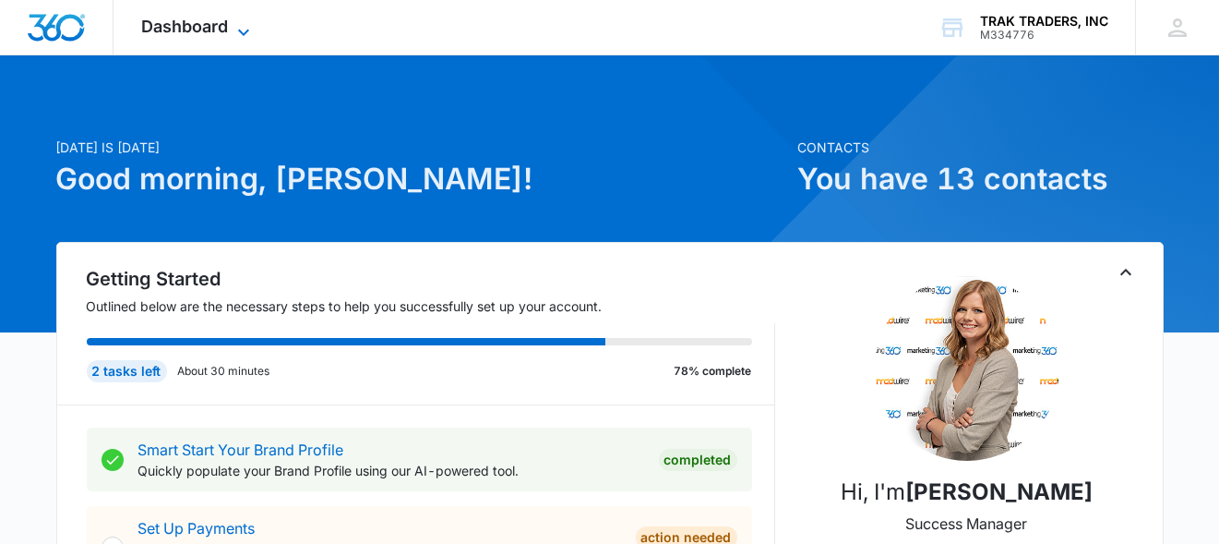
click at [233, 19] on div "Dashboard Apps Reputation Forms CRM Email Social Payments POS Content Ads Intel…" at bounding box center [198, 27] width 169 height 54
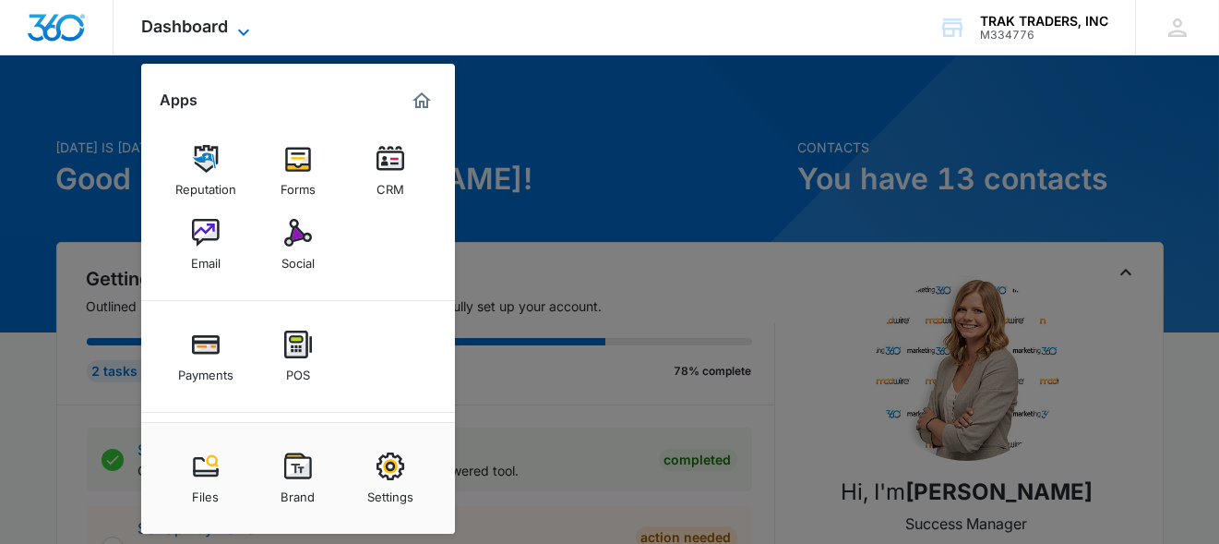
click at [241, 27] on icon at bounding box center [244, 32] width 22 height 22
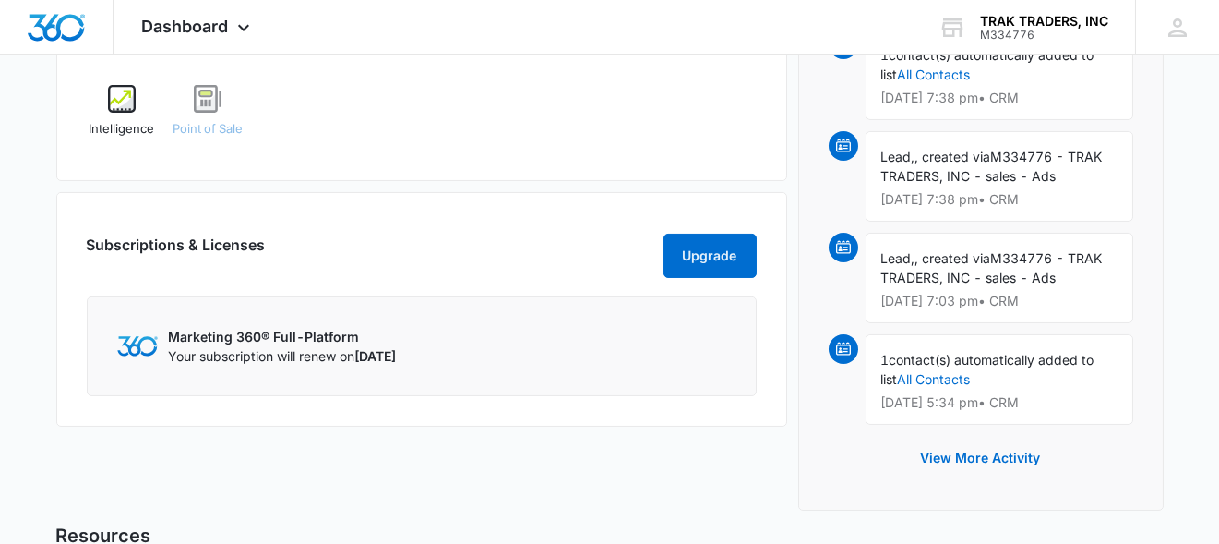
scroll to position [1107, 0]
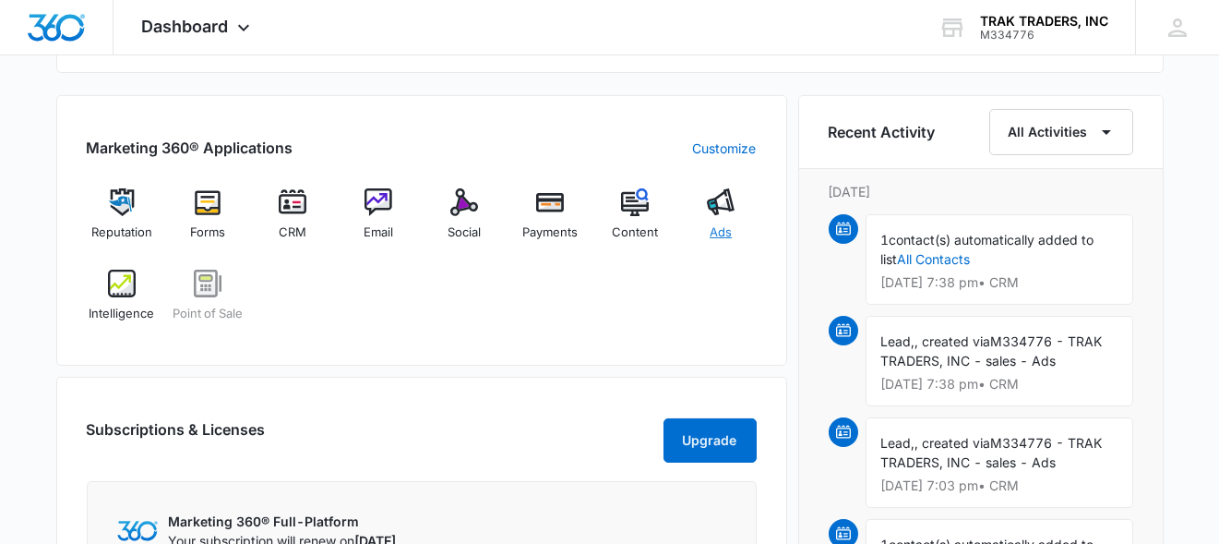
click at [722, 228] on span "Ads" at bounding box center [721, 232] width 22 height 18
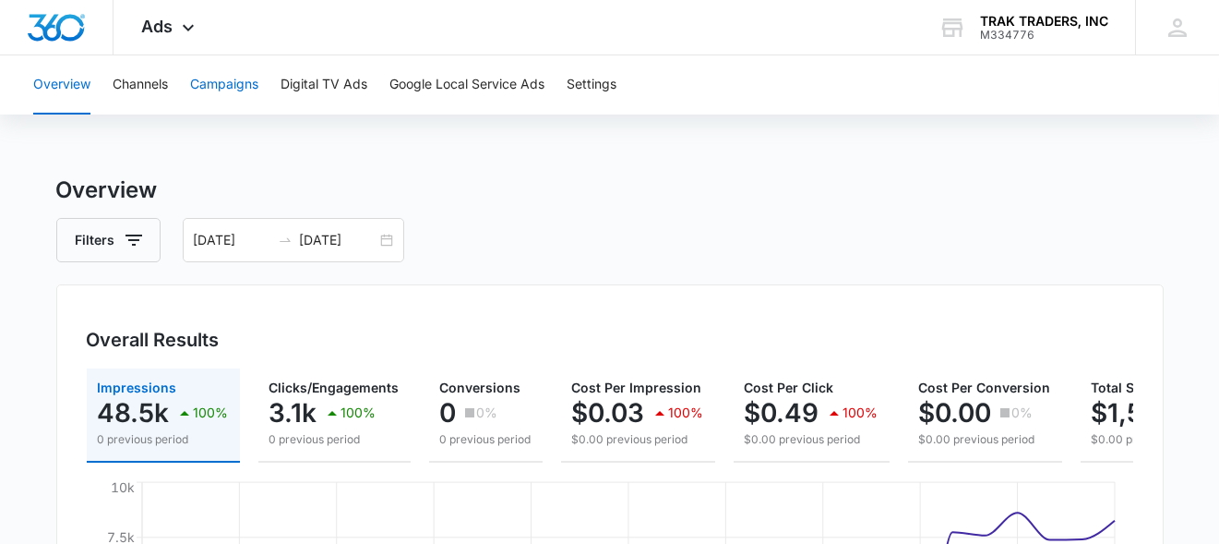
click at [240, 90] on button "Campaigns" at bounding box center [224, 84] width 68 height 59
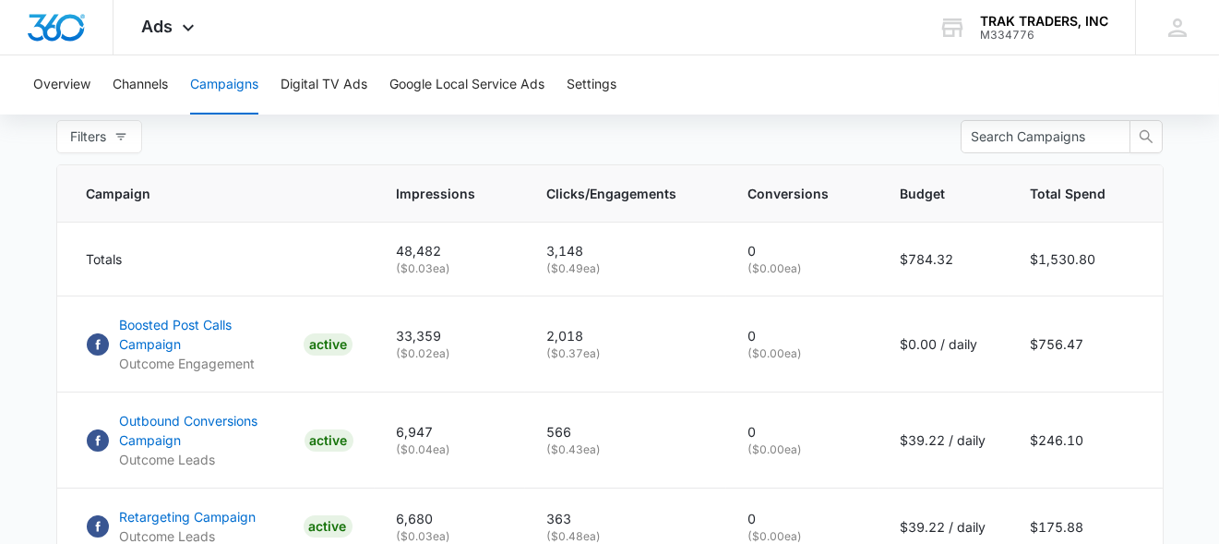
scroll to position [645, 0]
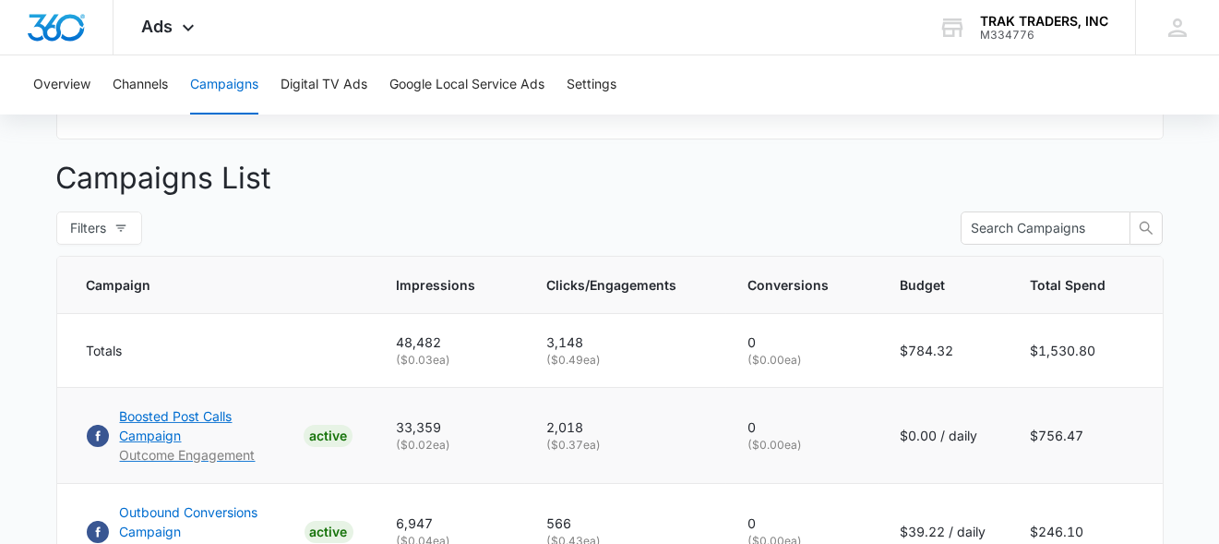
click at [212, 425] on p "Boosted Post Calls Campaign" at bounding box center [208, 425] width 176 height 39
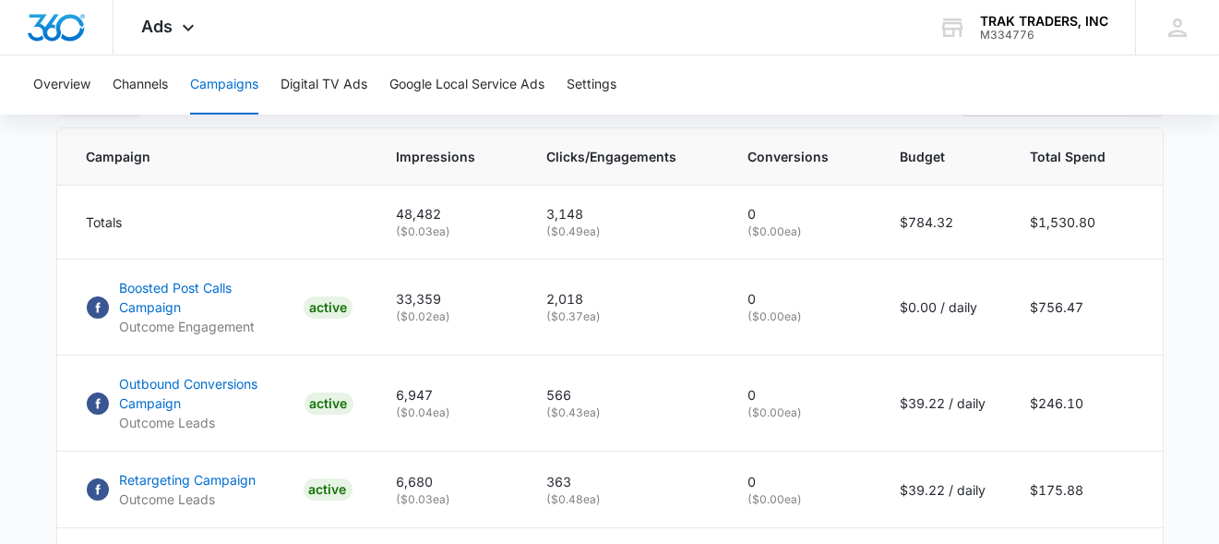
scroll to position [831, 0]
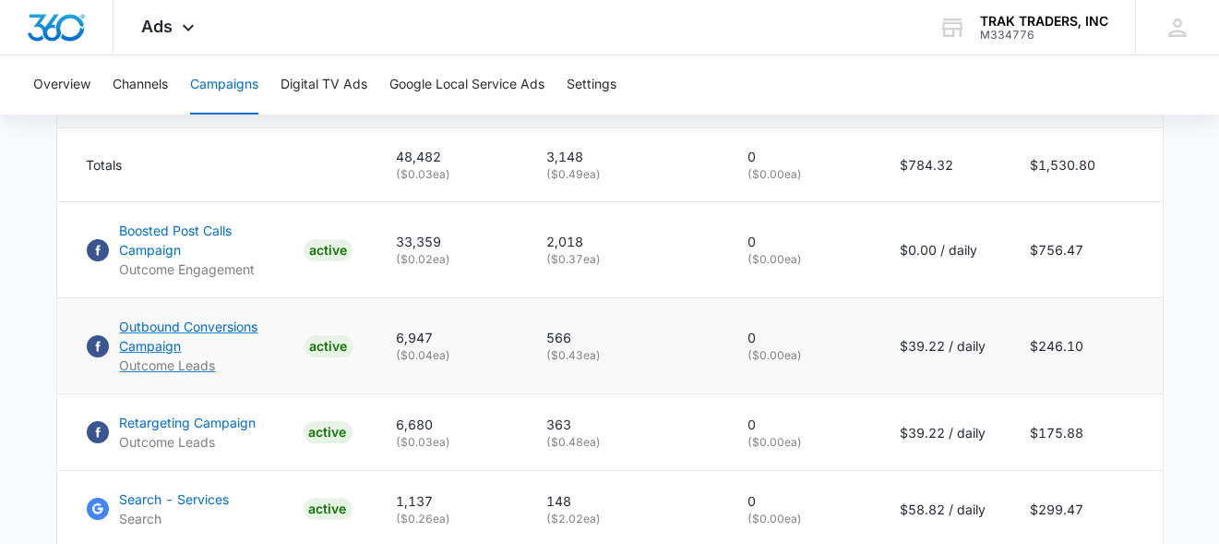
click at [177, 327] on p "Outbound Conversions Campaign" at bounding box center [208, 336] width 177 height 39
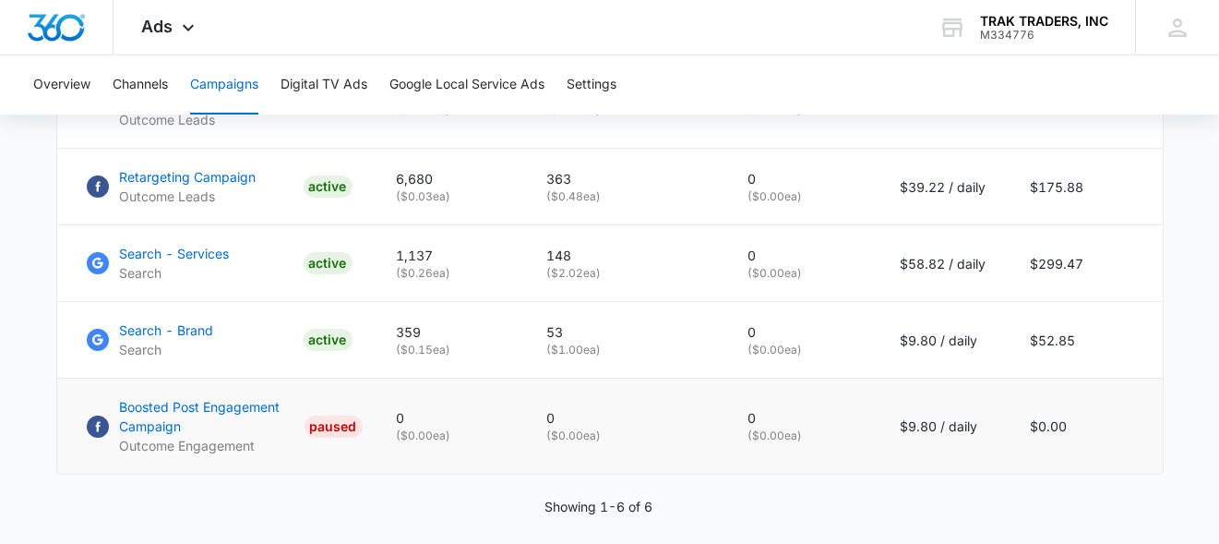
scroll to position [1128, 0]
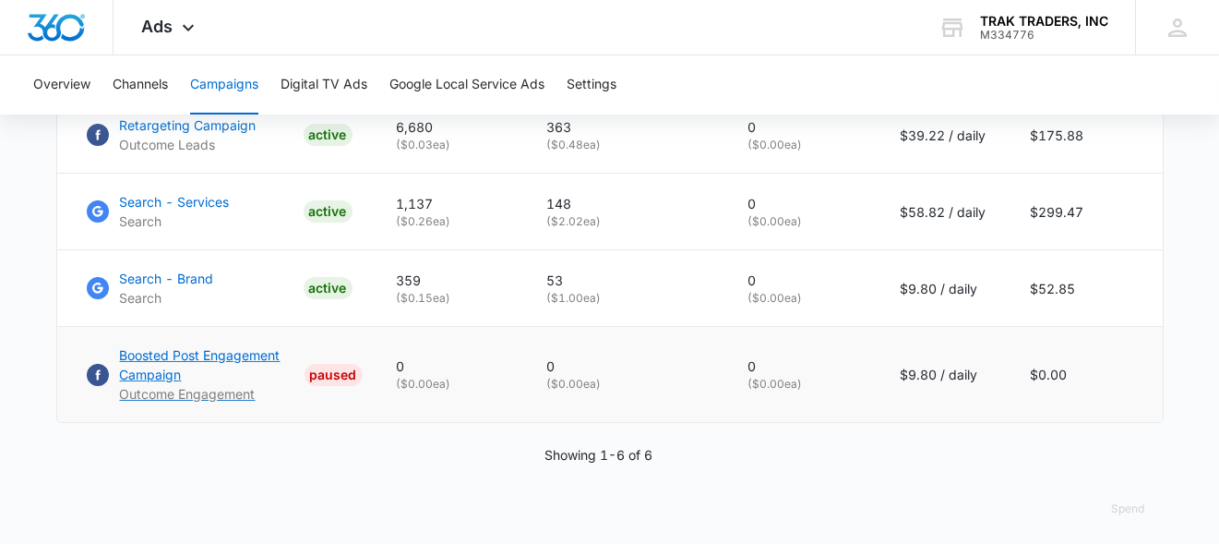
click at [245, 350] on p "Boosted Post Engagement Campaign" at bounding box center [208, 364] width 177 height 39
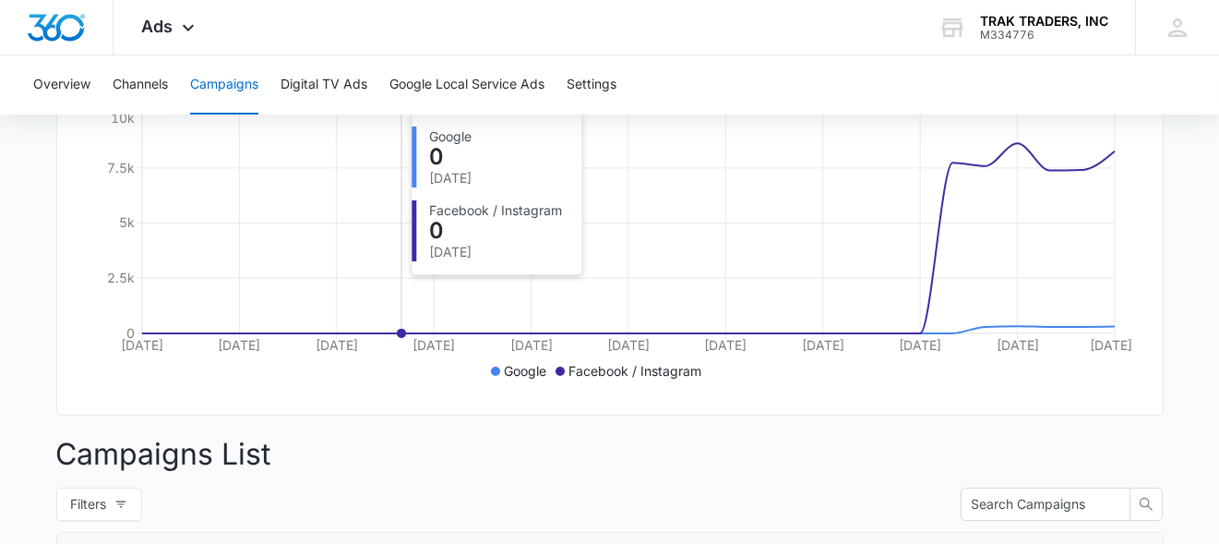
scroll to position [276, 0]
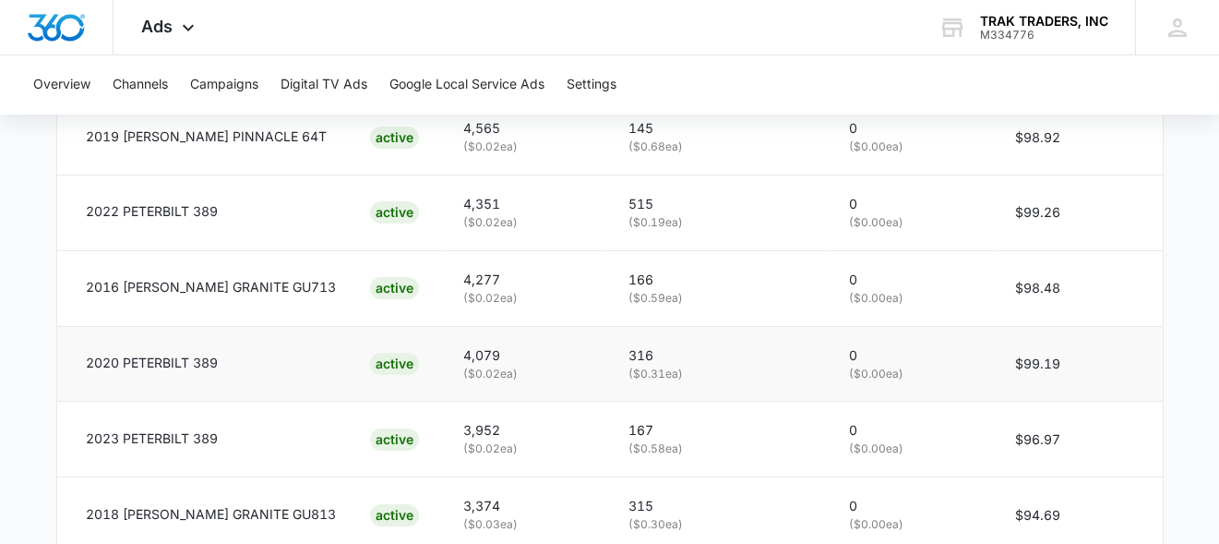
scroll to position [1075, 0]
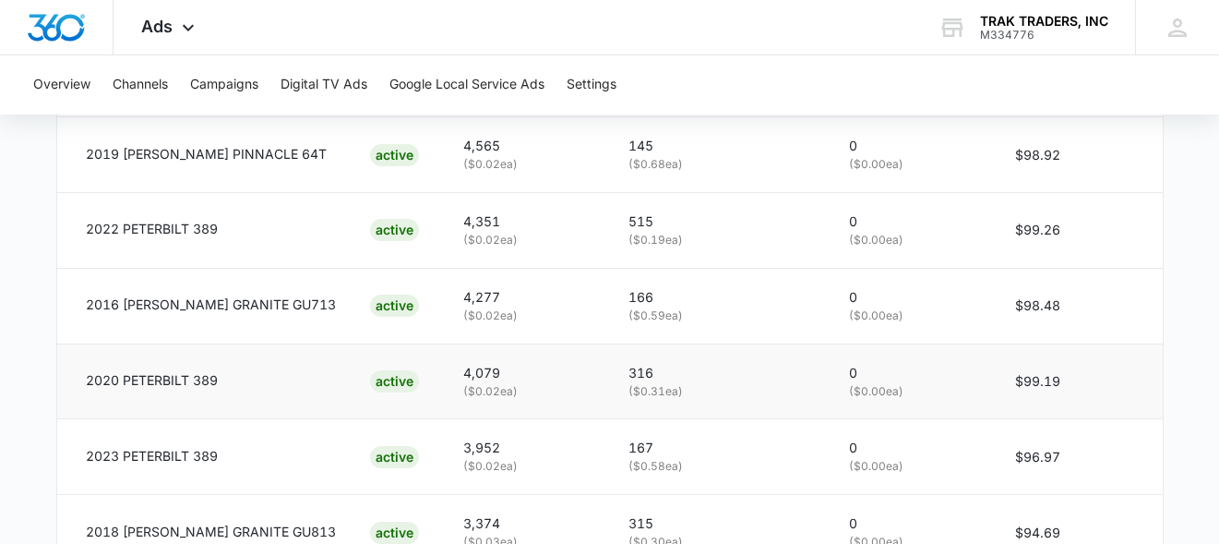
click at [190, 382] on p "2020 PETERBILT 389" at bounding box center [153, 380] width 132 height 20
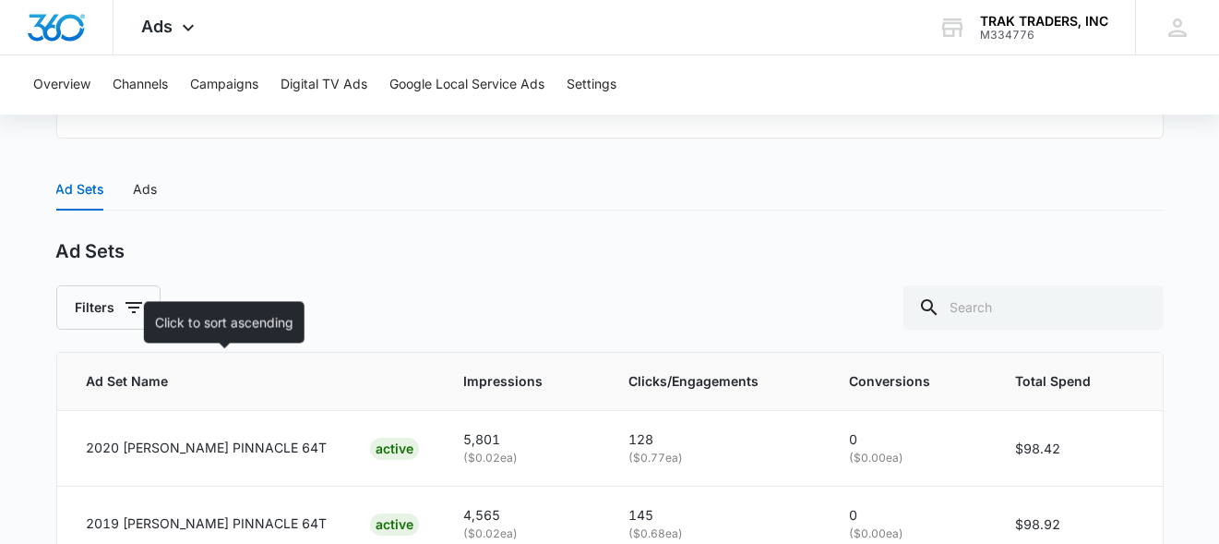
scroll to position [890, 0]
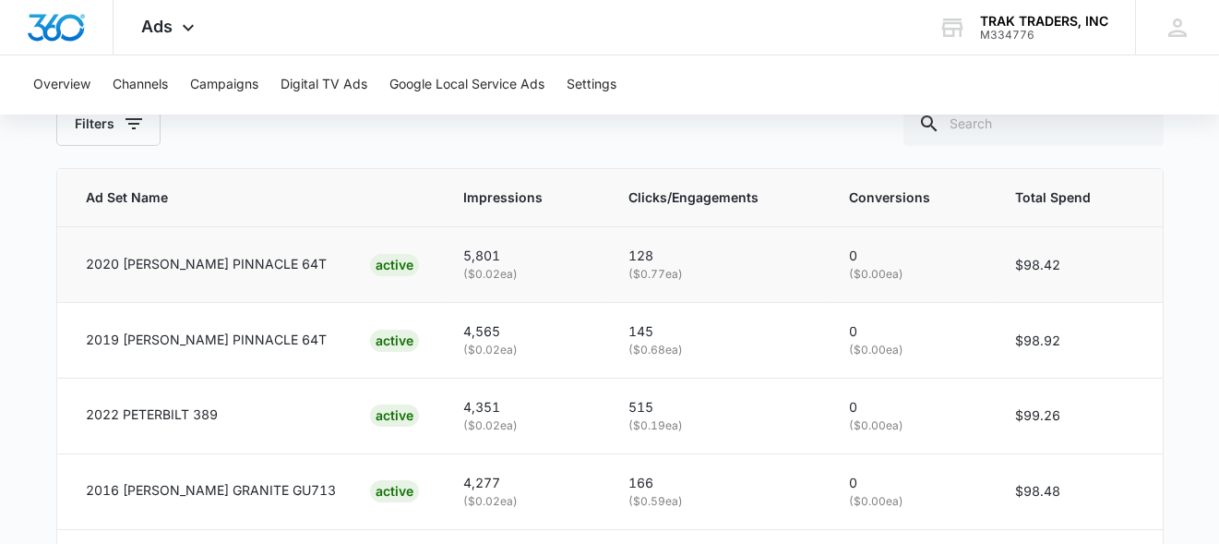
click at [253, 286] on td "2020 MACK PINNACLE 64T ACTIVE" at bounding box center [249, 265] width 385 height 76
click at [259, 284] on td "2020 MACK PINNACLE 64T ACTIVE" at bounding box center [249, 265] width 385 height 76
click at [370, 271] on div "ACTIVE" at bounding box center [394, 265] width 49 height 22
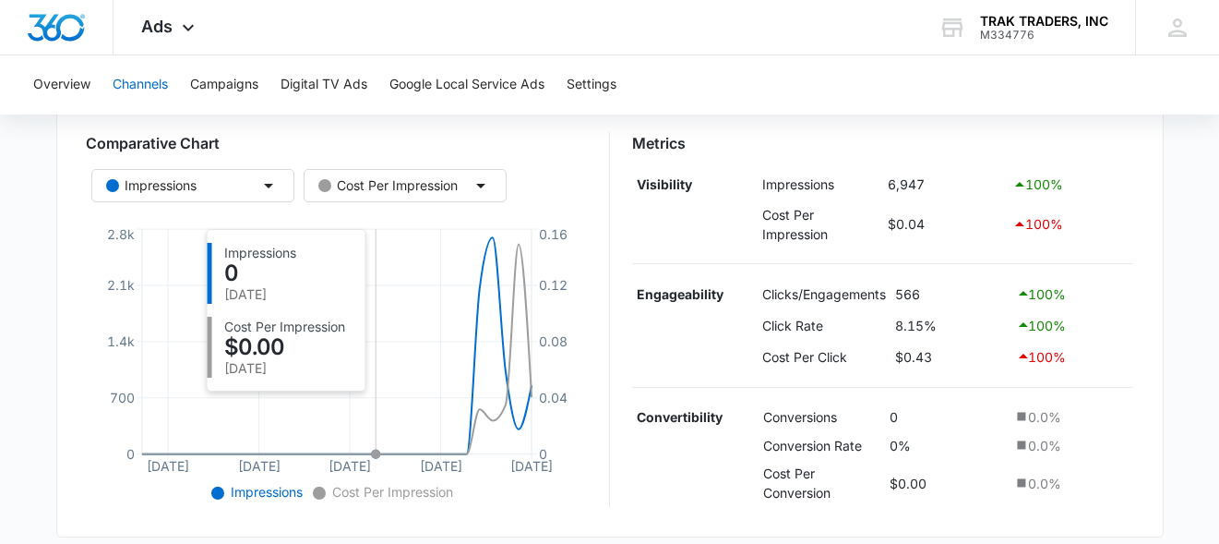
scroll to position [270, 0]
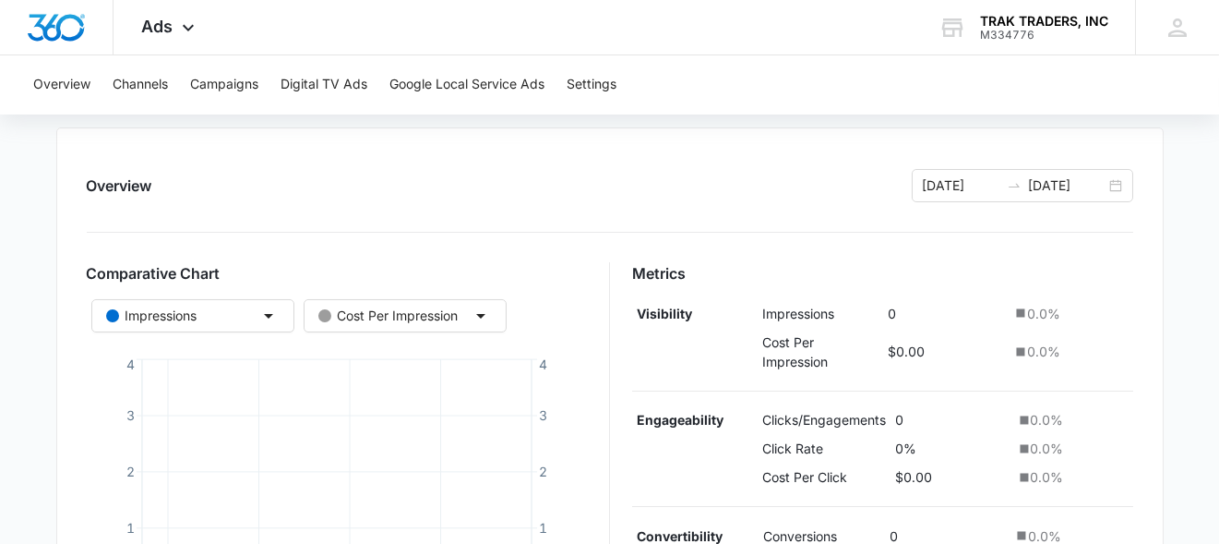
scroll to position [178, 0]
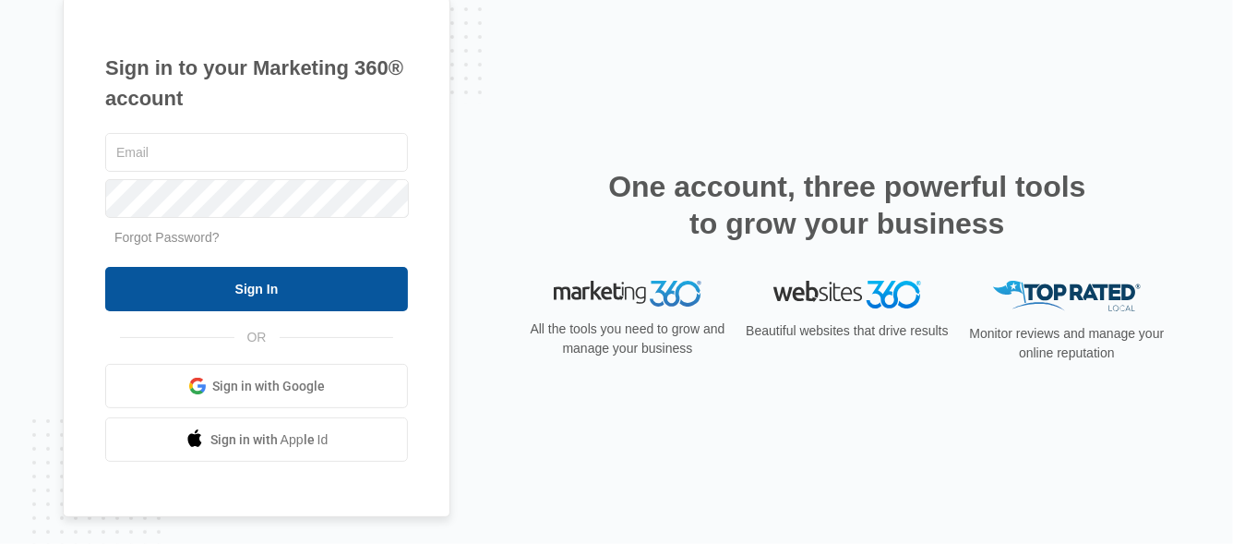
type input "[PERSON_NAME][EMAIL_ADDRESS][DOMAIN_NAME]"
click at [255, 288] on input "Sign In" at bounding box center [256, 289] width 303 height 44
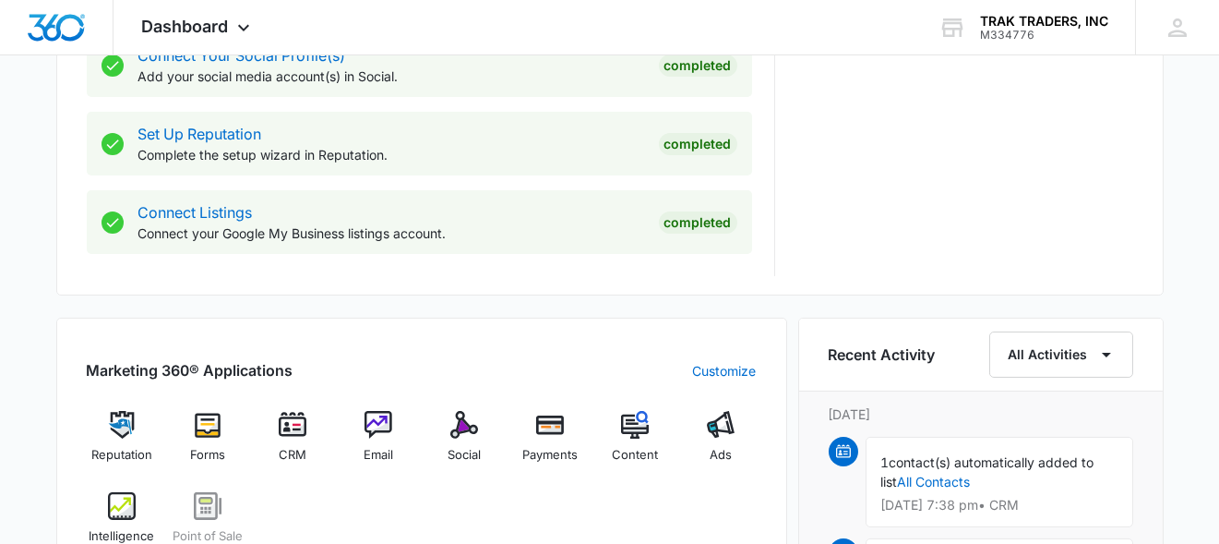
scroll to position [1107, 0]
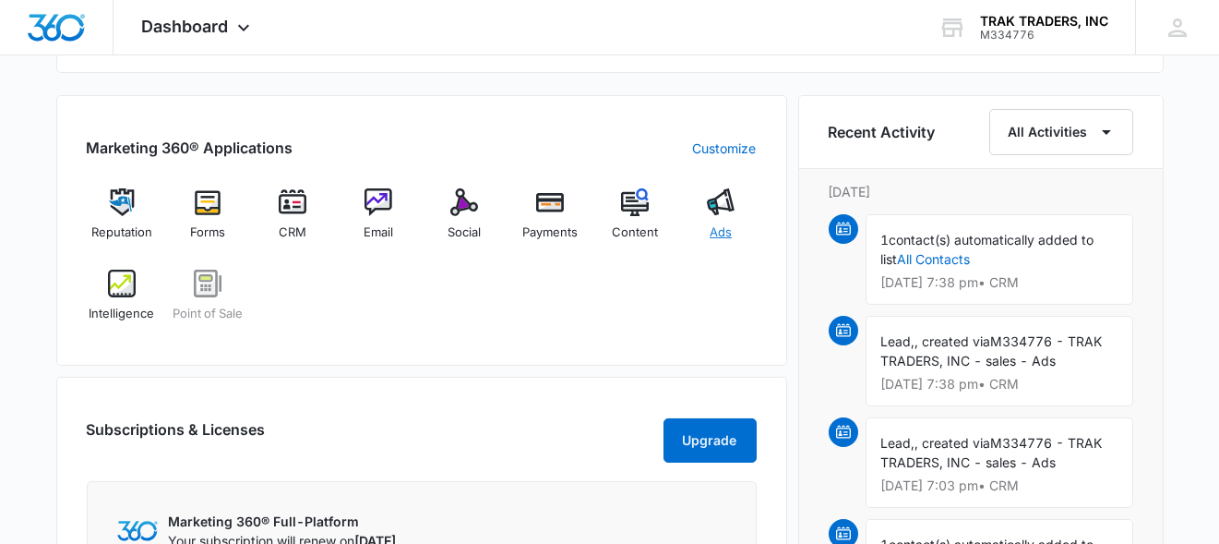
click at [716, 209] on img at bounding box center [721, 202] width 28 height 28
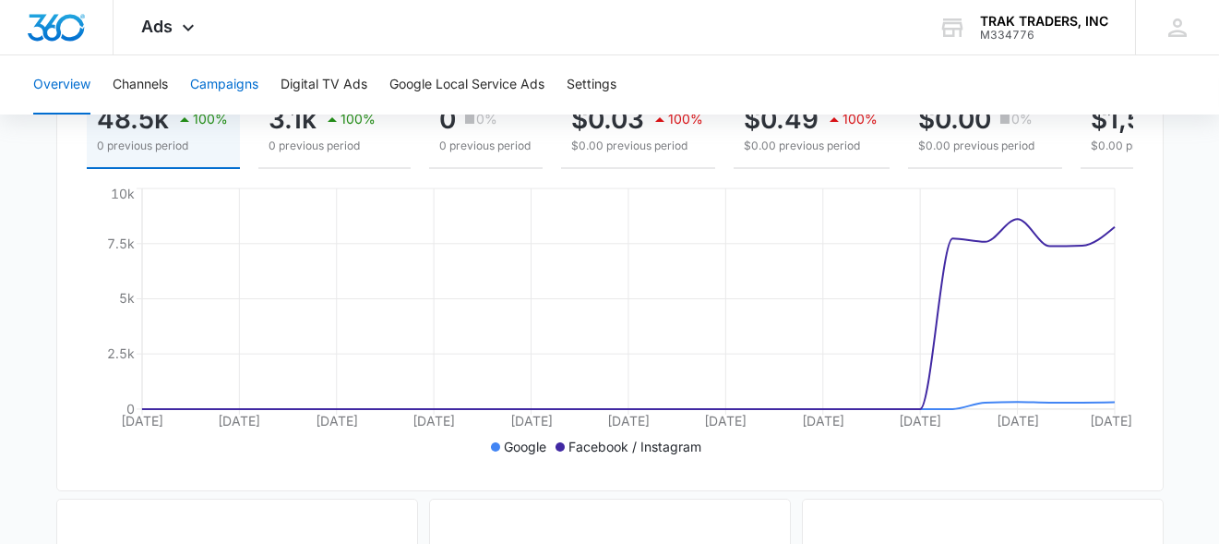
scroll to position [185, 0]
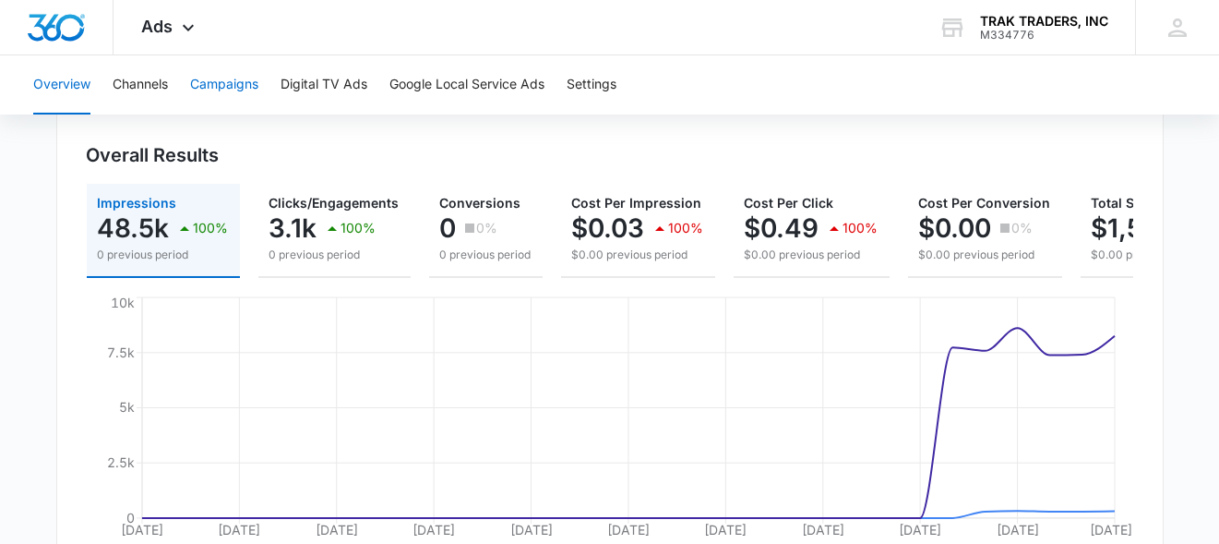
click at [243, 90] on button "Campaigns" at bounding box center [224, 84] width 68 height 59
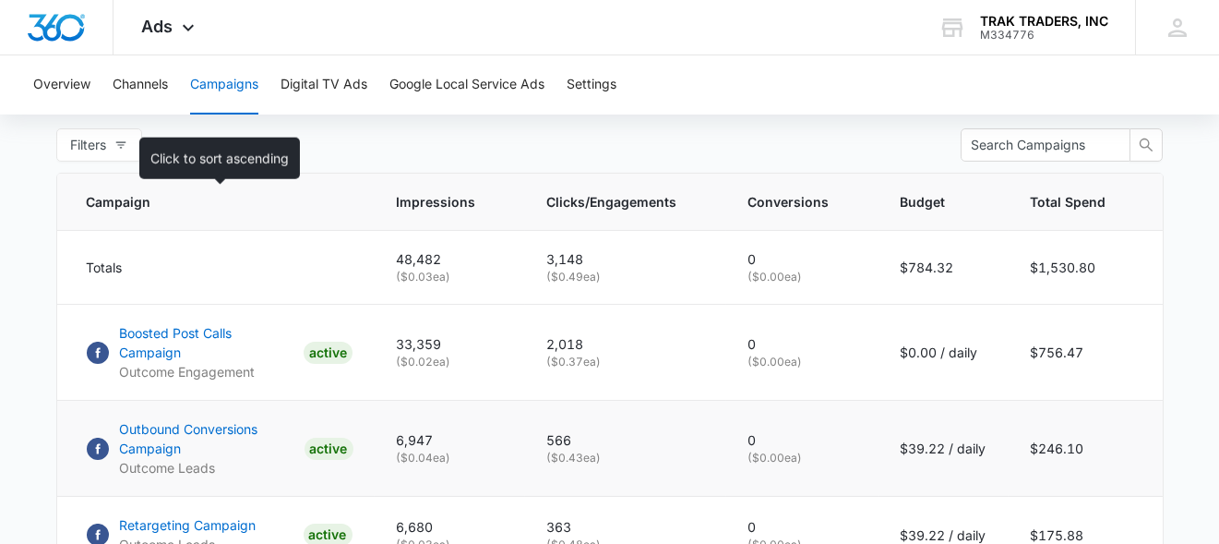
scroll to position [831, 0]
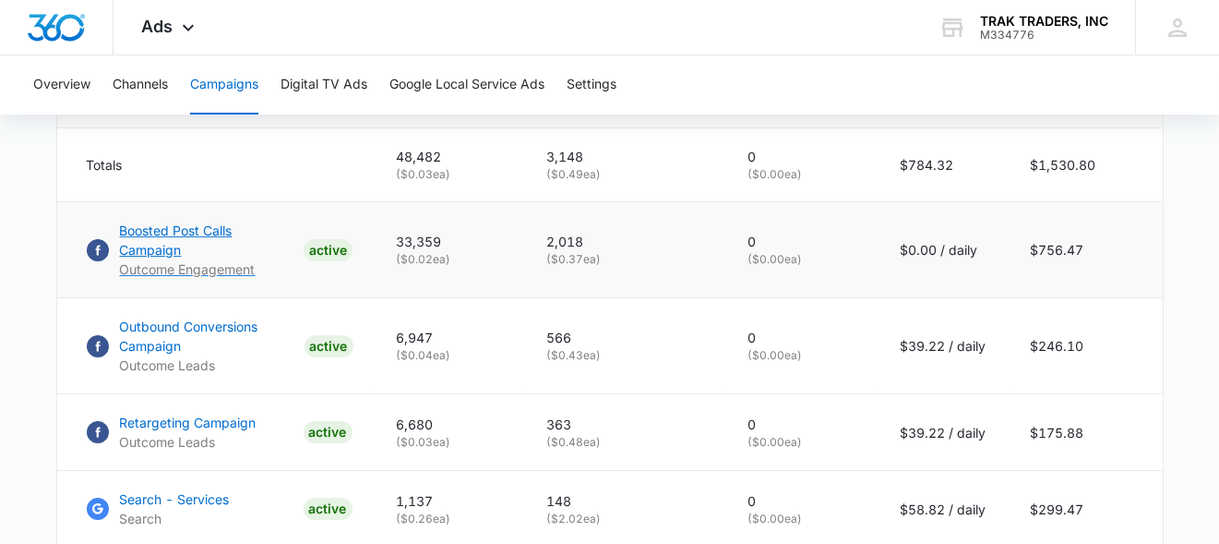
click at [261, 242] on p "Boosted Post Calls Campaign" at bounding box center [208, 240] width 176 height 39
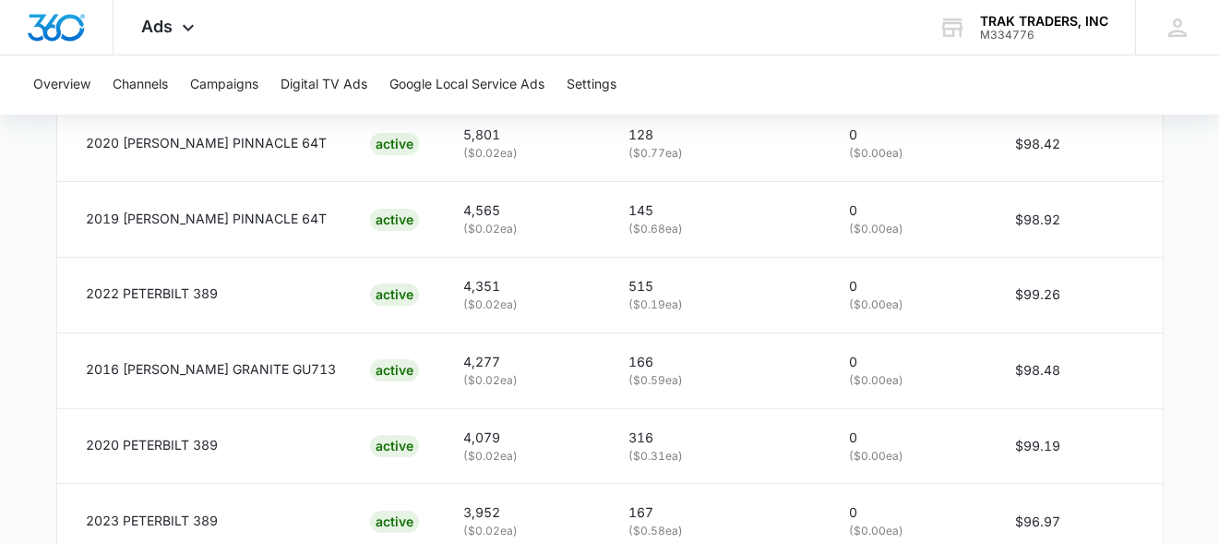
scroll to position [706, 0]
